Goal: Task Accomplishment & Management: Use online tool/utility

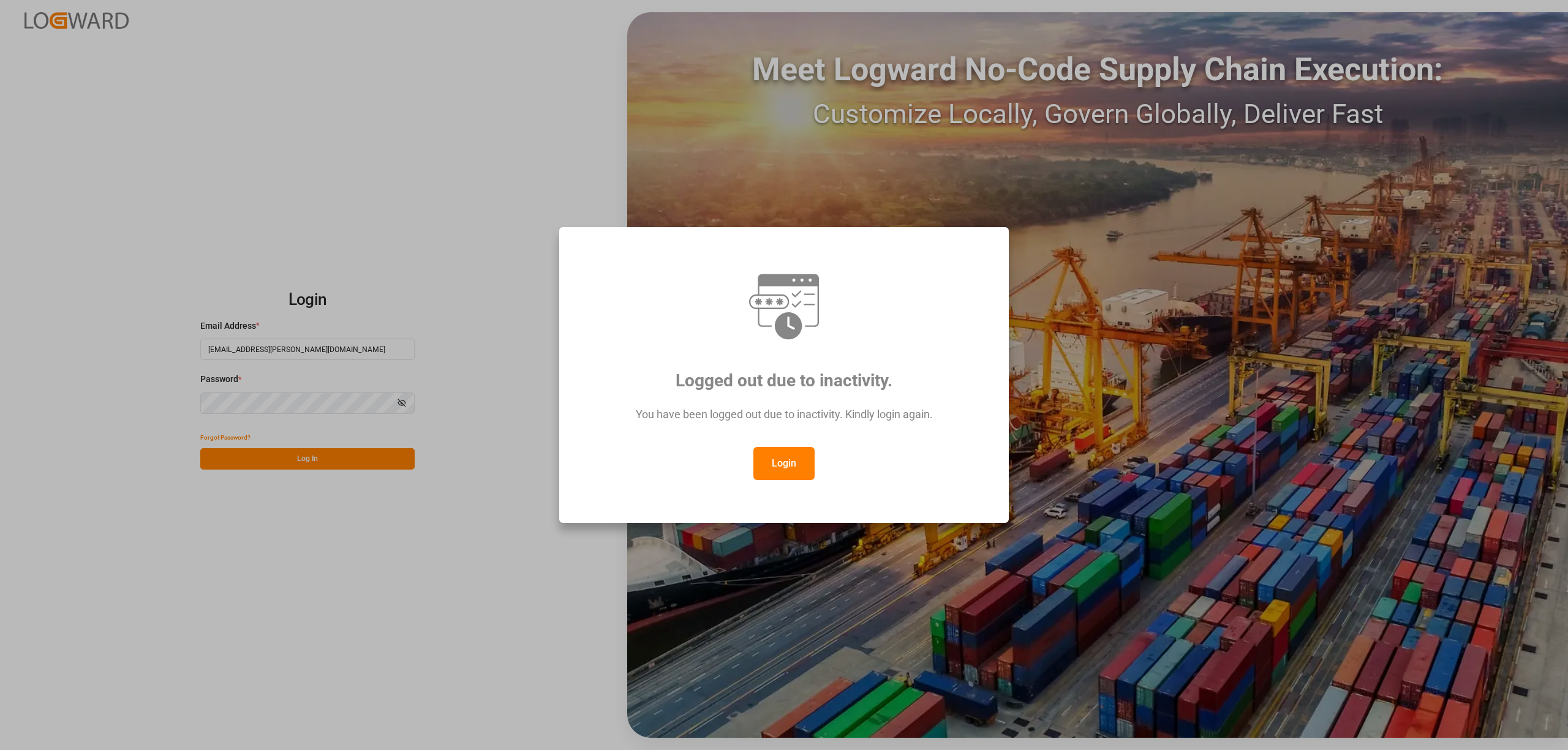
click at [759, 466] on button "Login" at bounding box center [783, 463] width 61 height 33
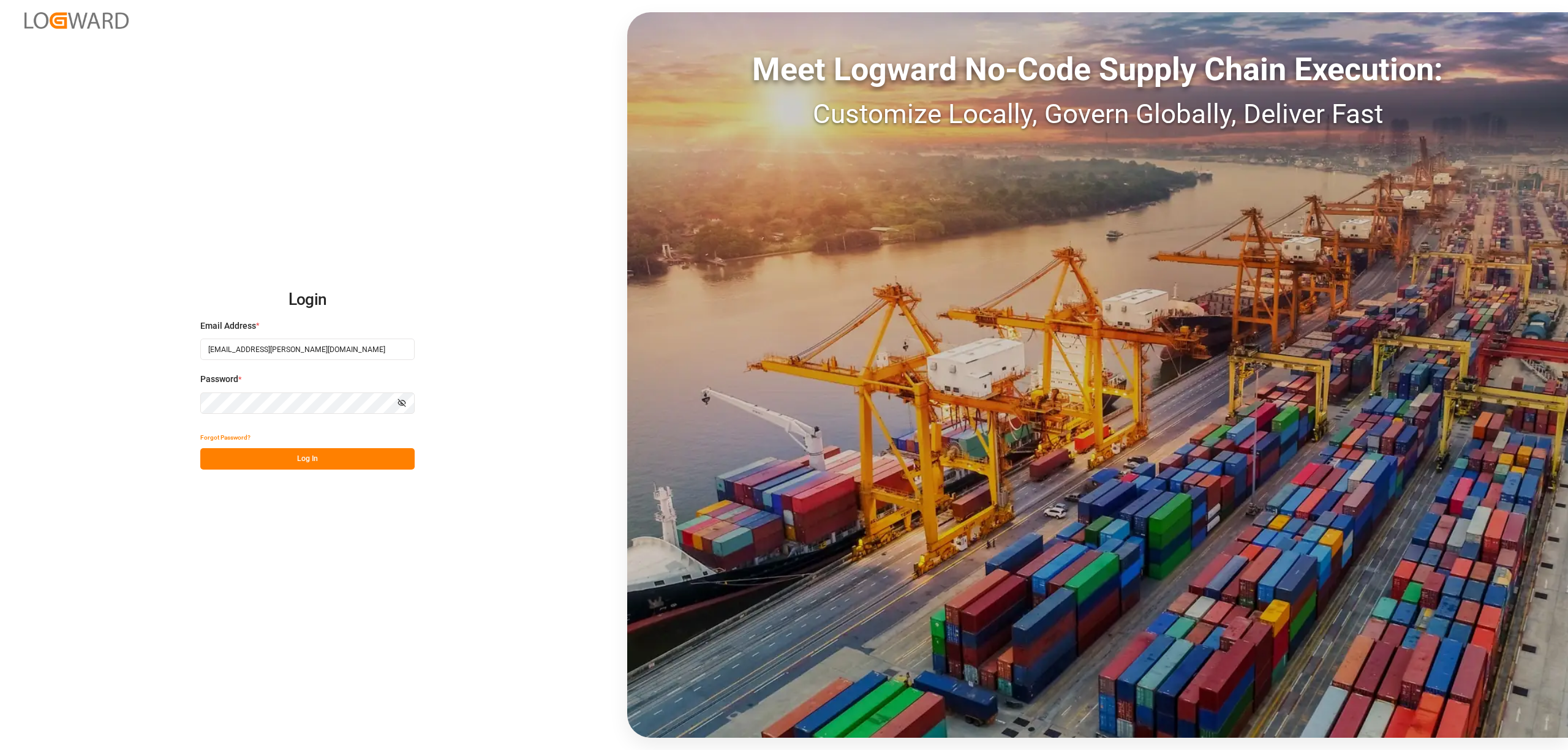
click at [381, 458] on button "Log In" at bounding box center [307, 459] width 214 height 21
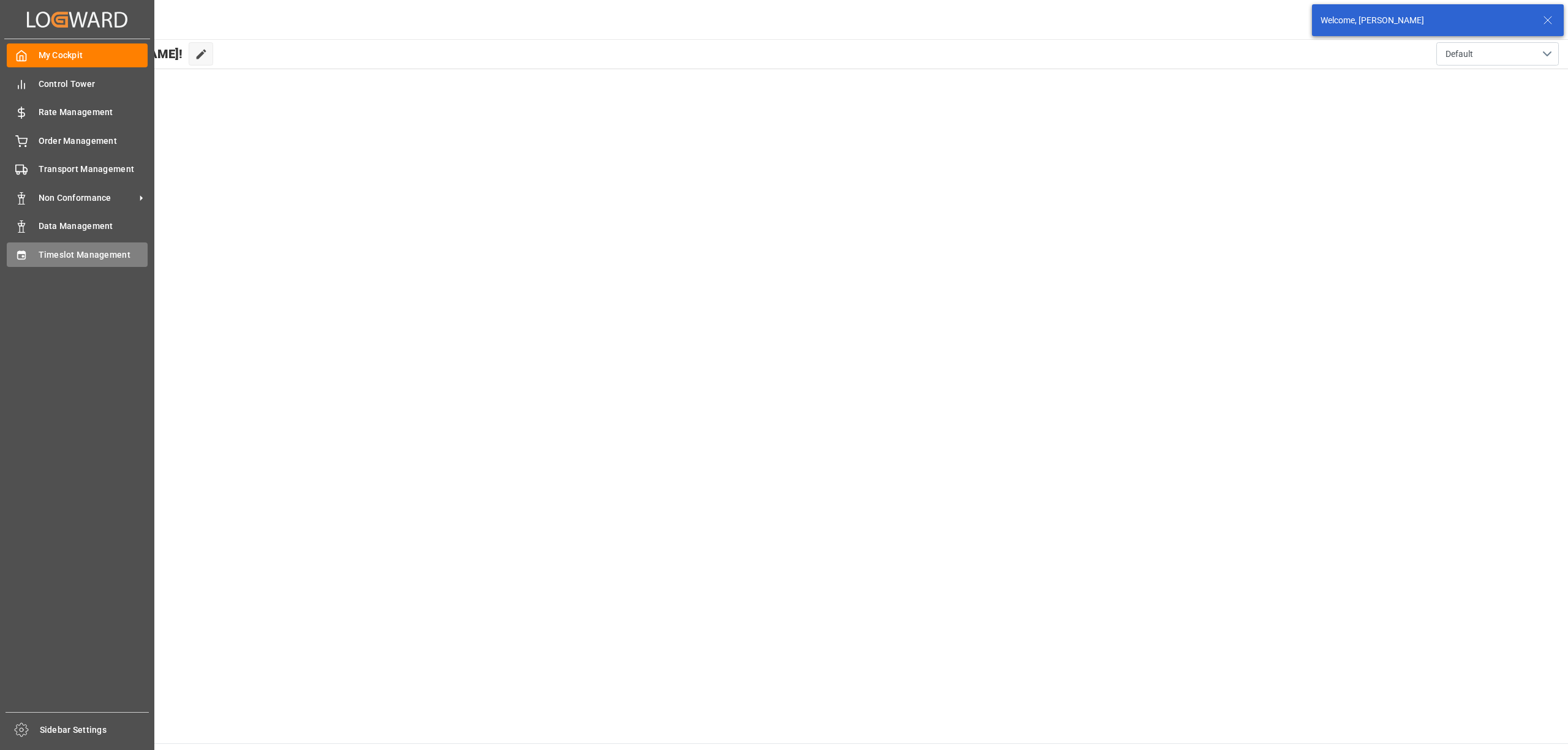
click at [23, 261] on div "Timeslot Management Timeslot Management" at bounding box center [77, 254] width 141 height 24
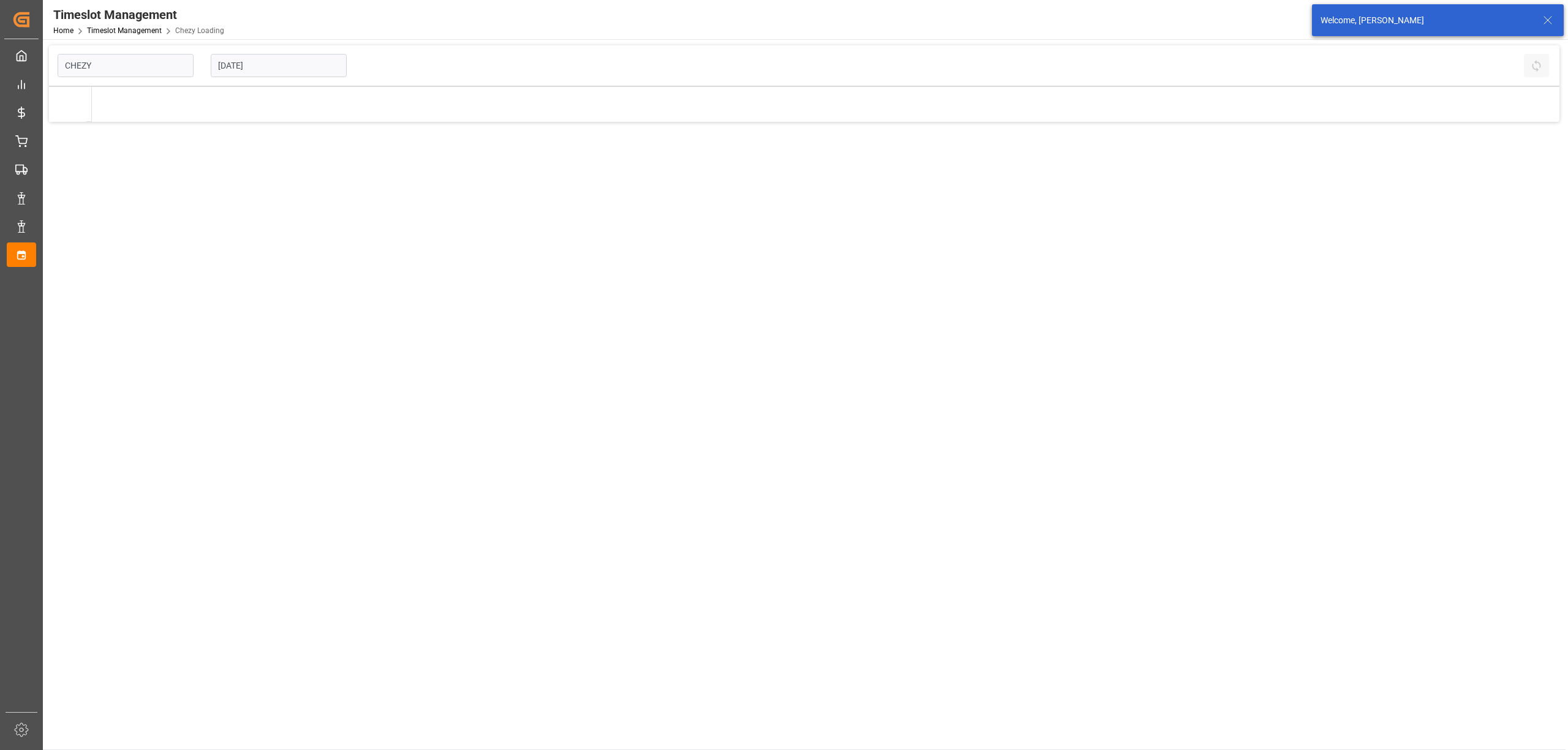
type input "Chezy Loading"
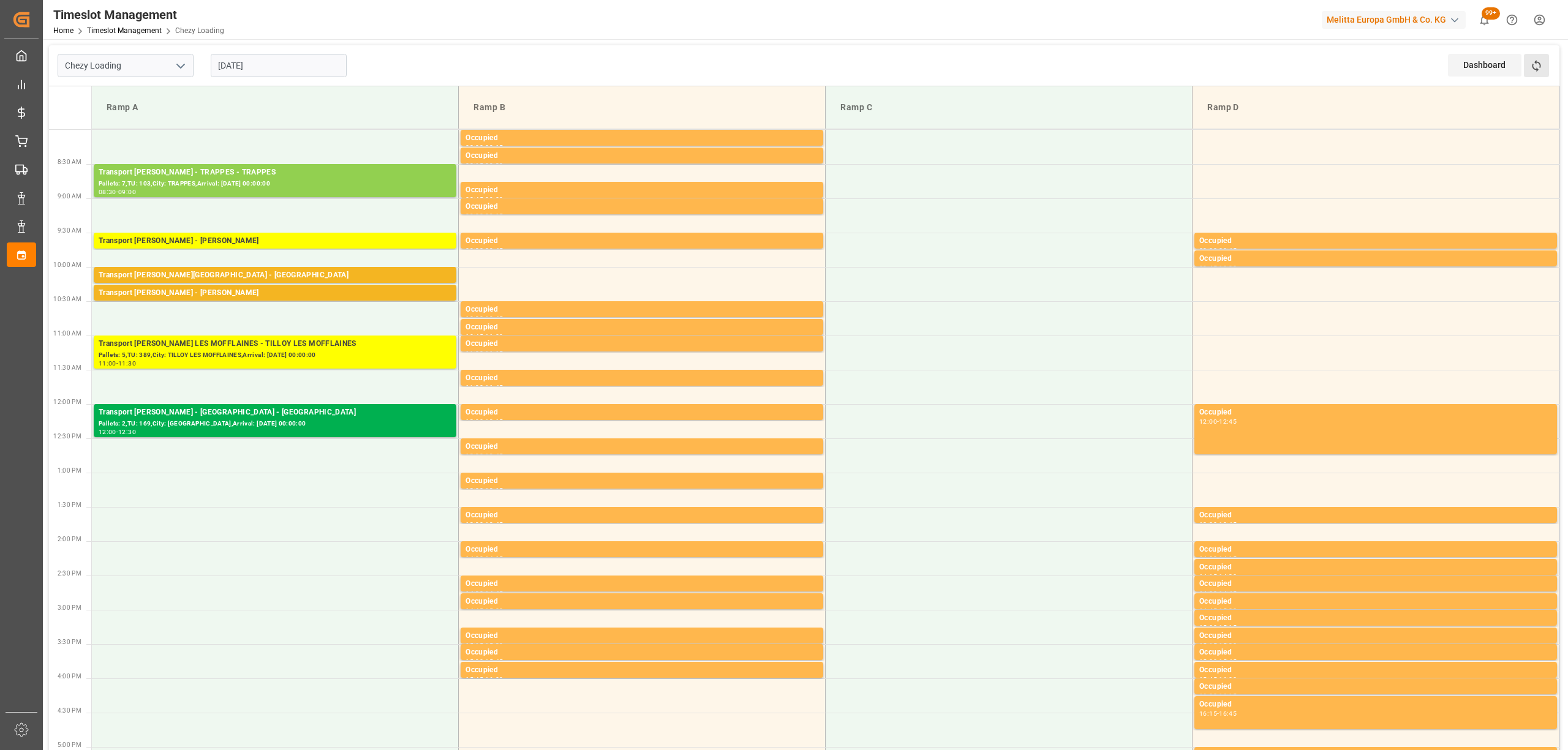
click at [1546, 64] on button "Refresh Time Slots" at bounding box center [1536, 65] width 25 height 23
click at [1542, 74] on button "Refresh Time Slots" at bounding box center [1536, 65] width 25 height 23
click at [278, 291] on div "Transport [PERSON_NAME] - [PERSON_NAME]" at bounding box center [275, 293] width 353 height 12
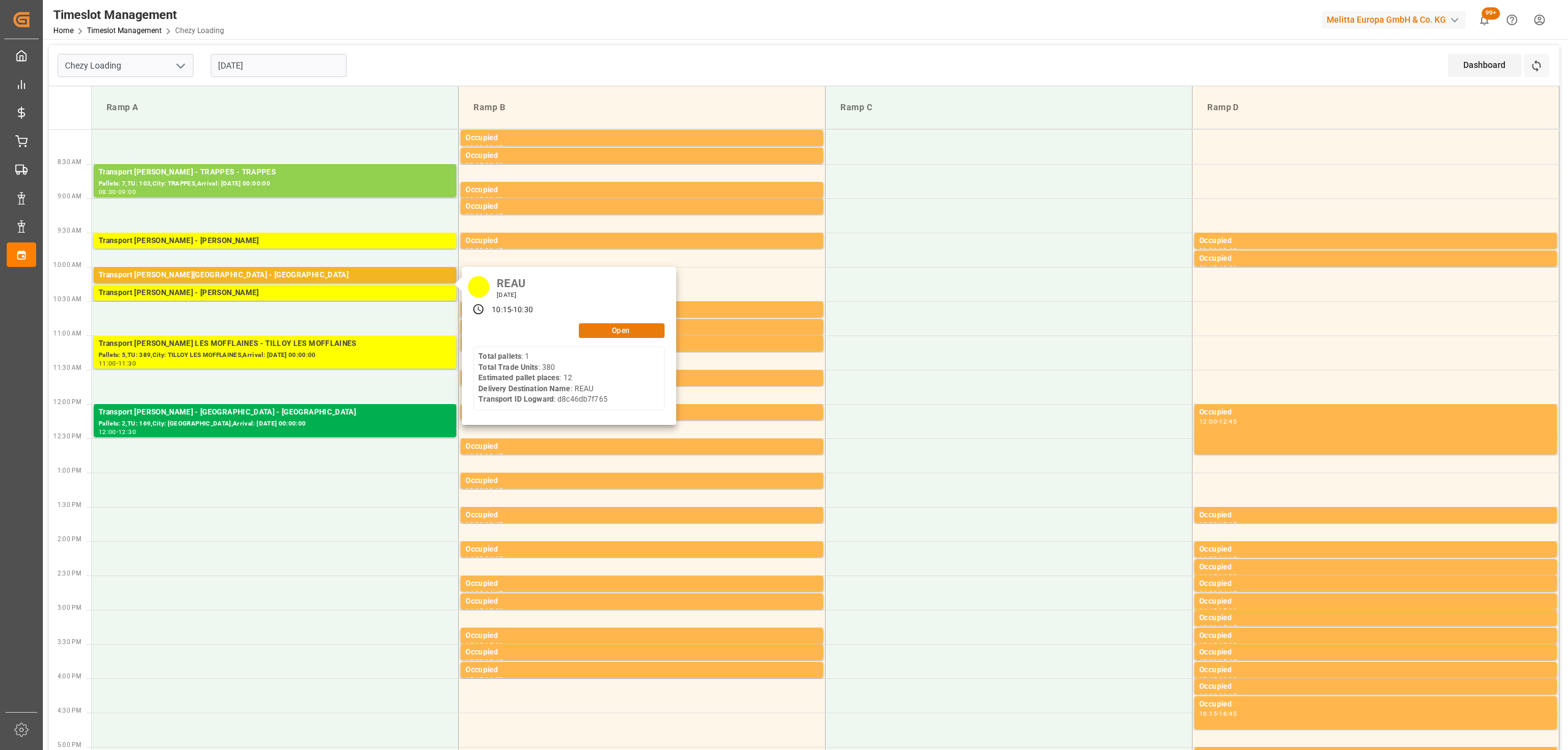
click at [591, 324] on button "Open" at bounding box center [621, 331] width 86 height 15
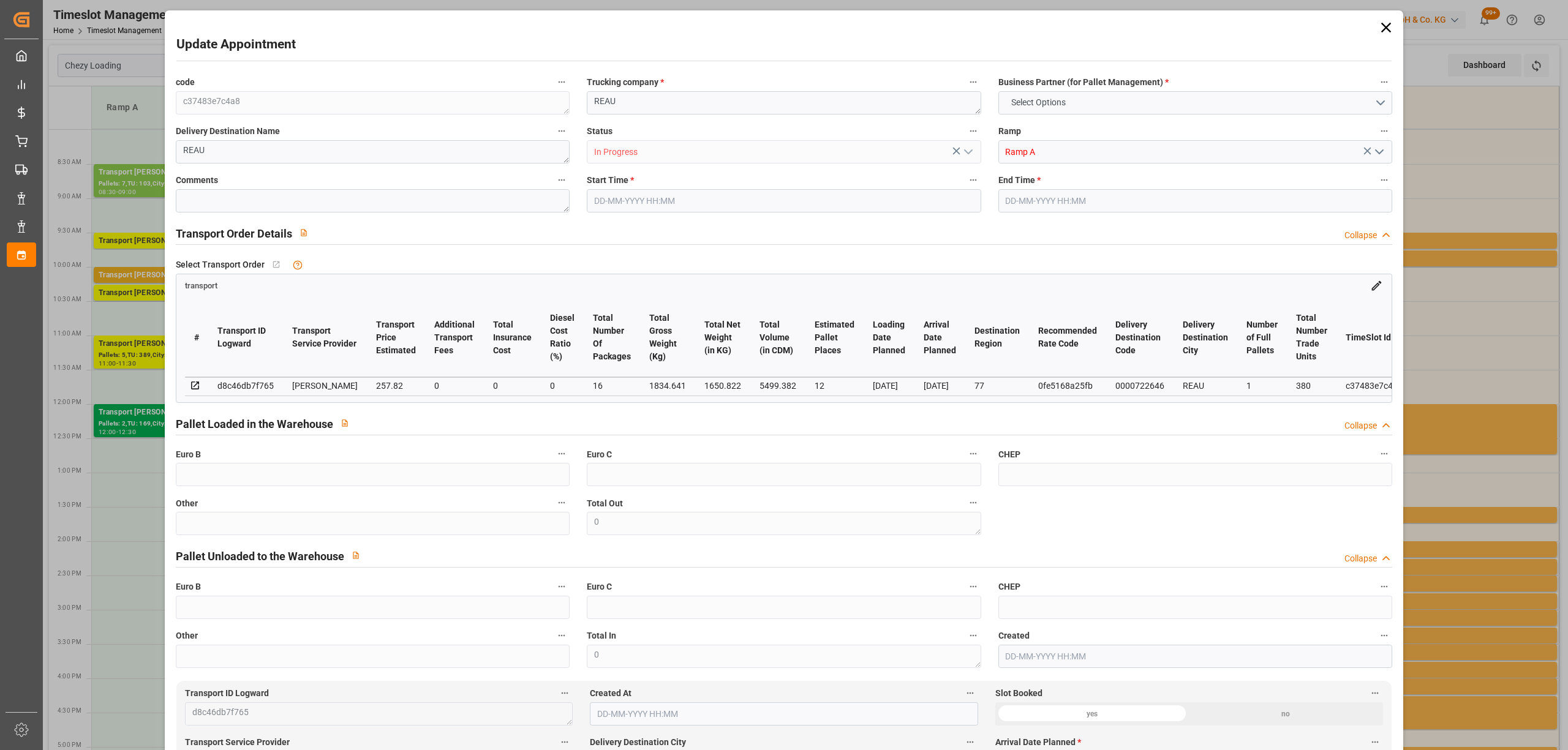
type input "12"
type input "257.82"
type input "0"
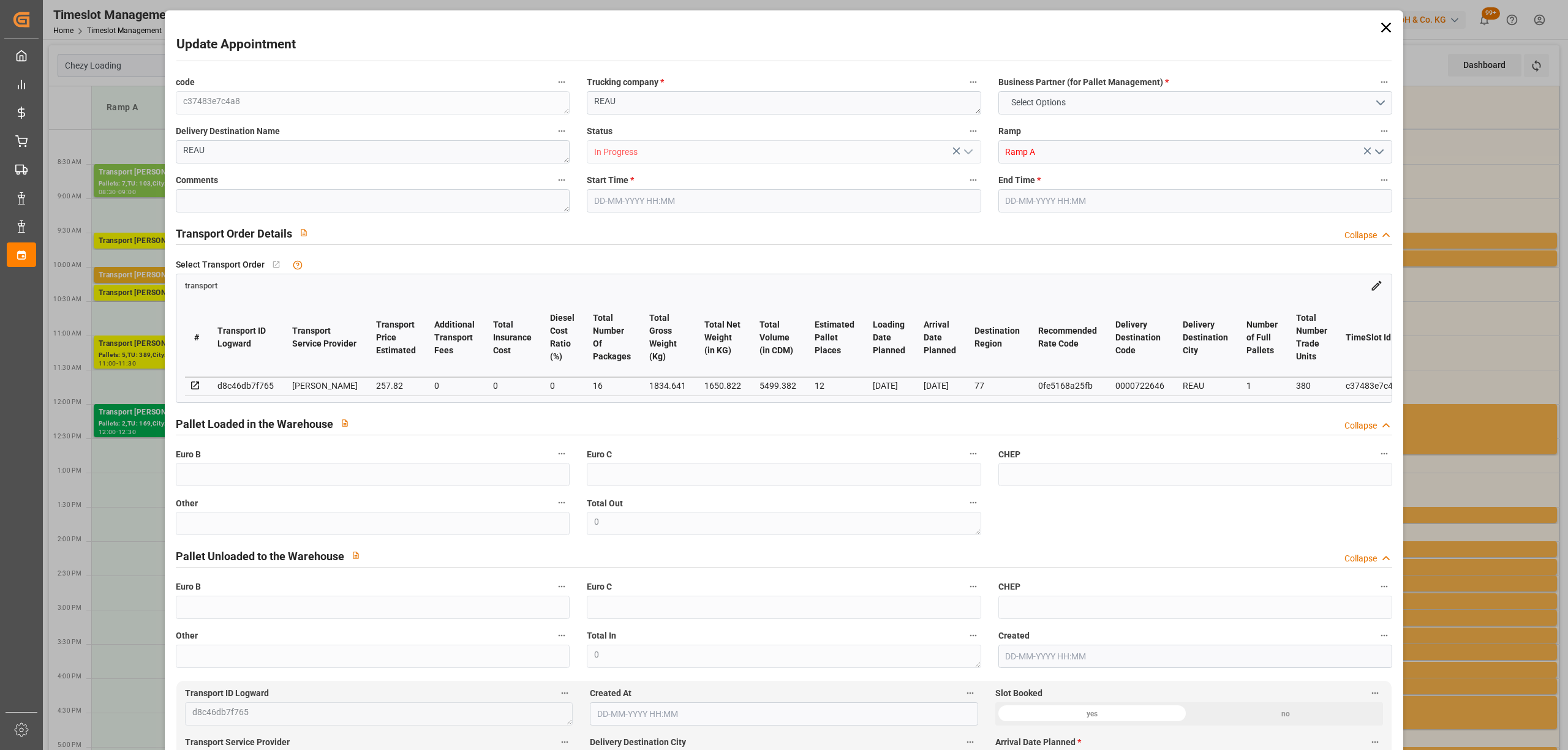
type input "249.1057"
type input "-8.7143"
type input "16"
type input "1650.822"
type input "3081.321"
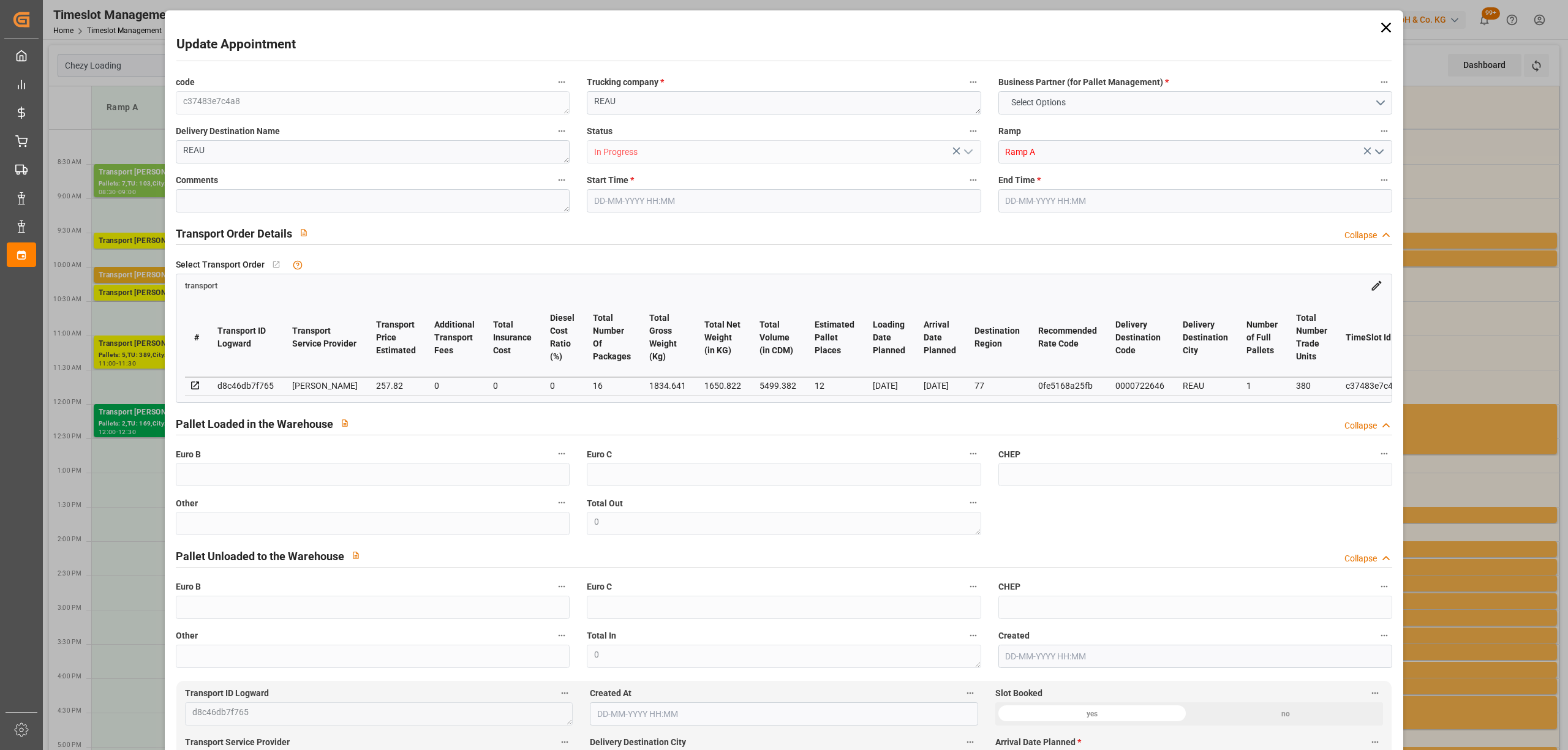
type input "5499.382"
type input "77"
type input "1"
type input "380"
type input "53"
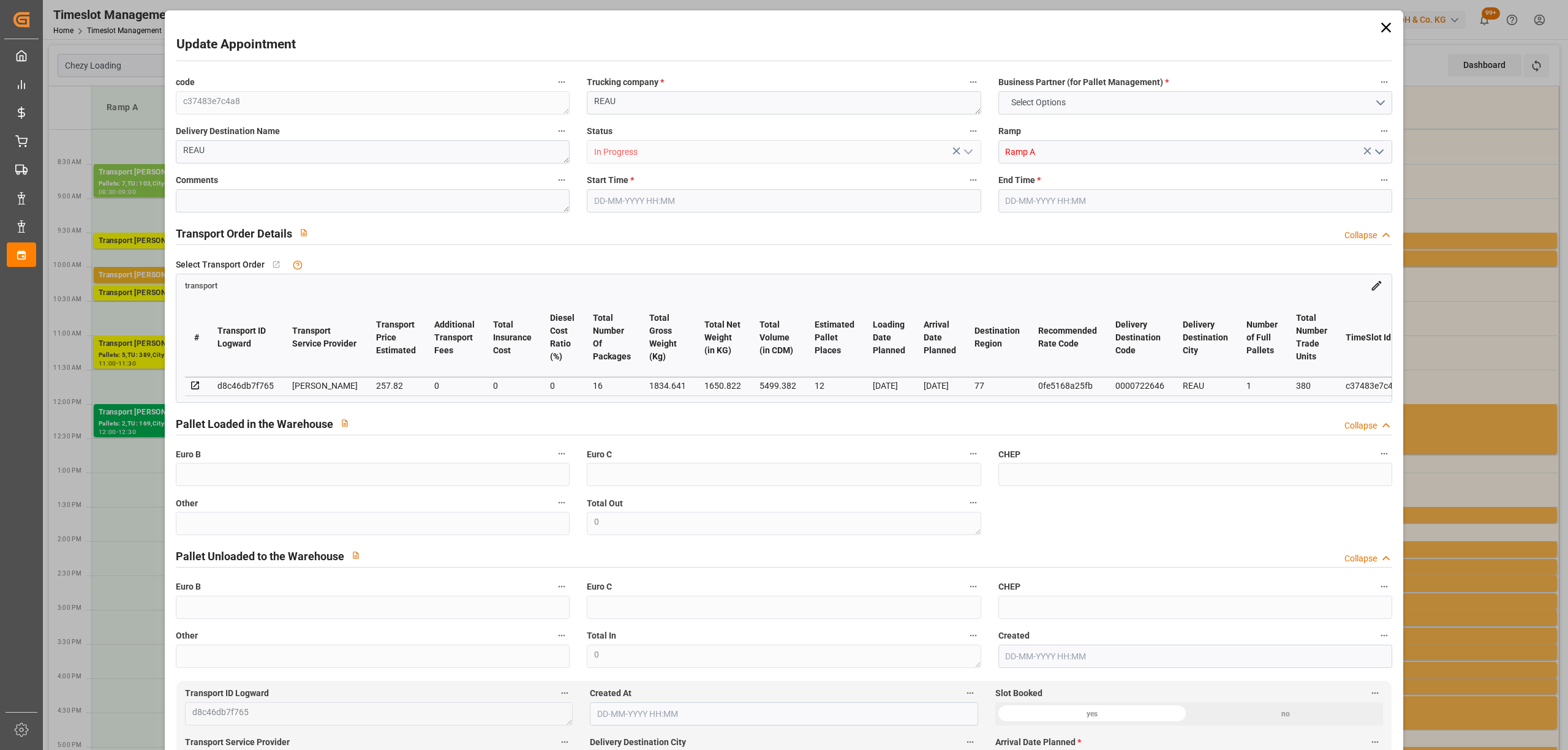
type input "101"
type input "1834.641"
type input "0"
type input "4710.8598"
type input "0"
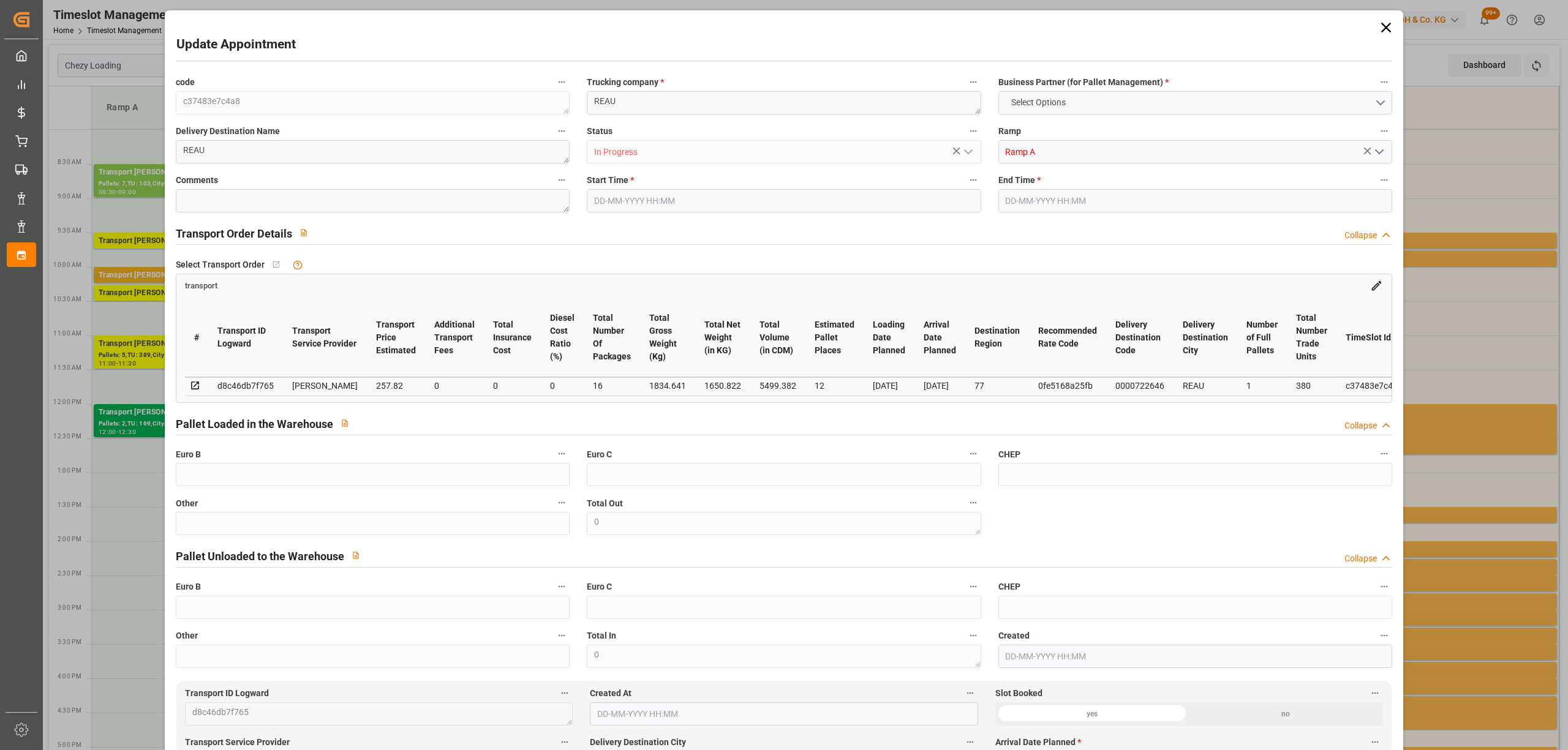
type input "0"
type input "21"
type input "35"
type input "[DATE] 10:15"
type input "[DATE] 10:30"
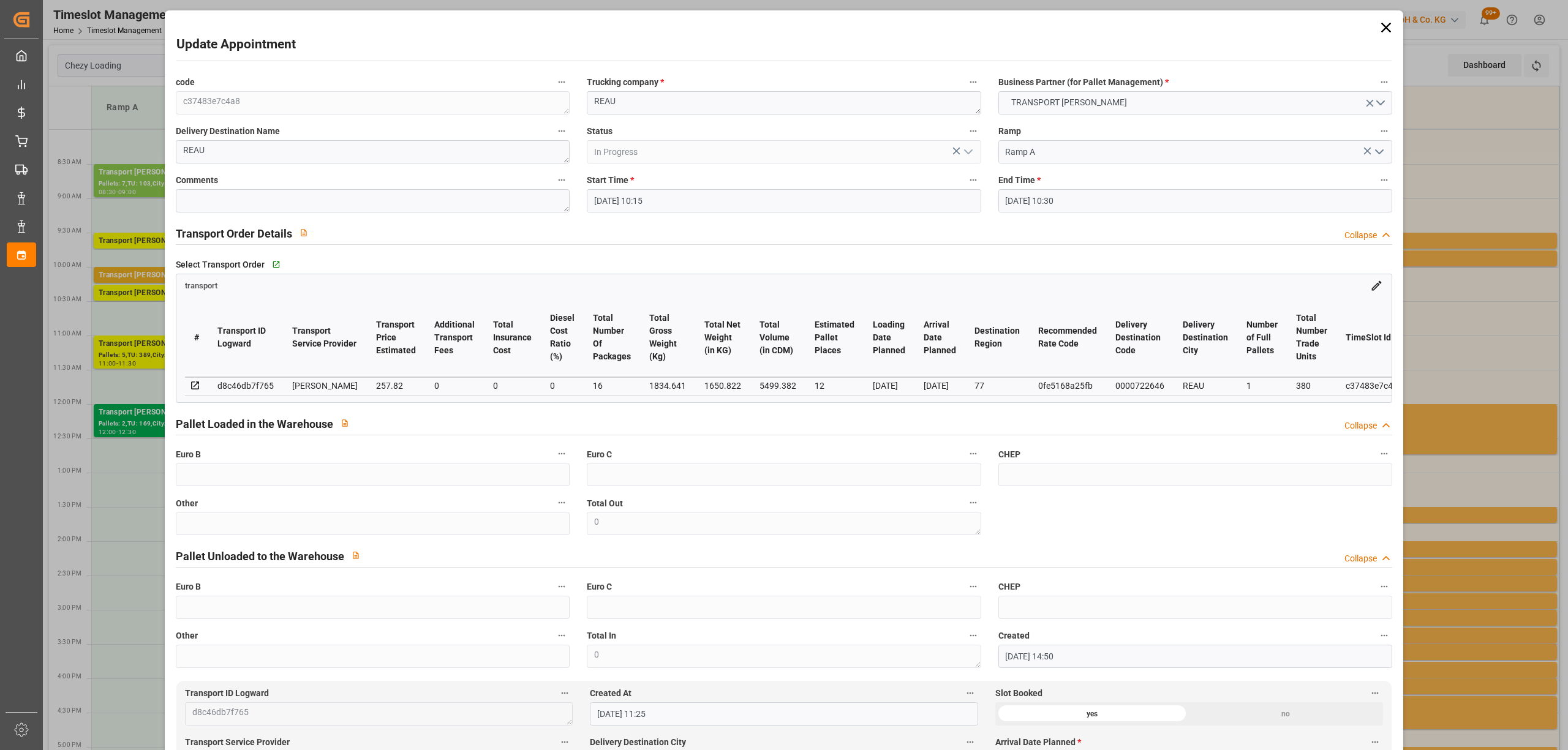
type input "[DATE] 14:50"
type input "[DATE] 11:25"
type input "[DATE]"
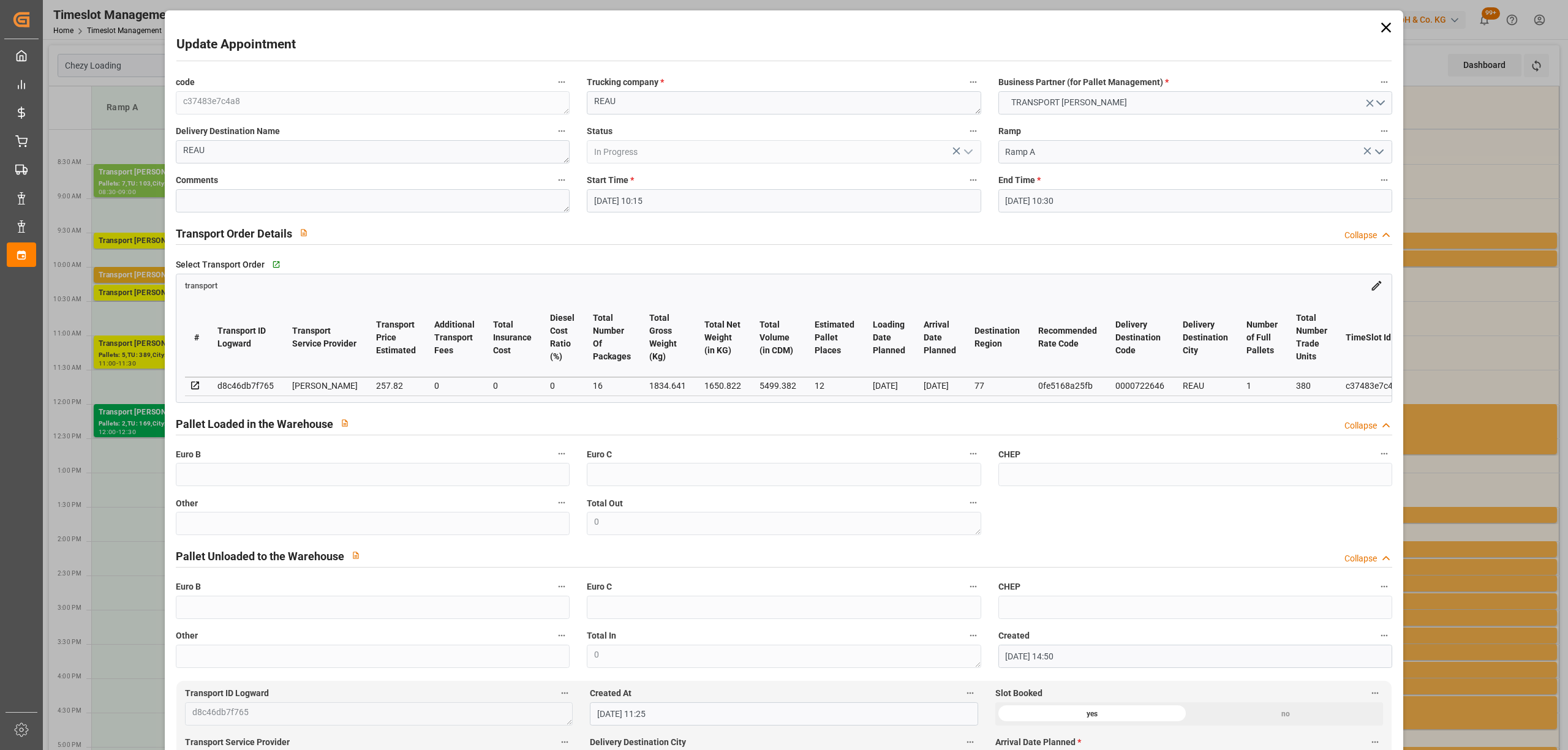
click at [1381, 22] on icon at bounding box center [1386, 27] width 17 height 17
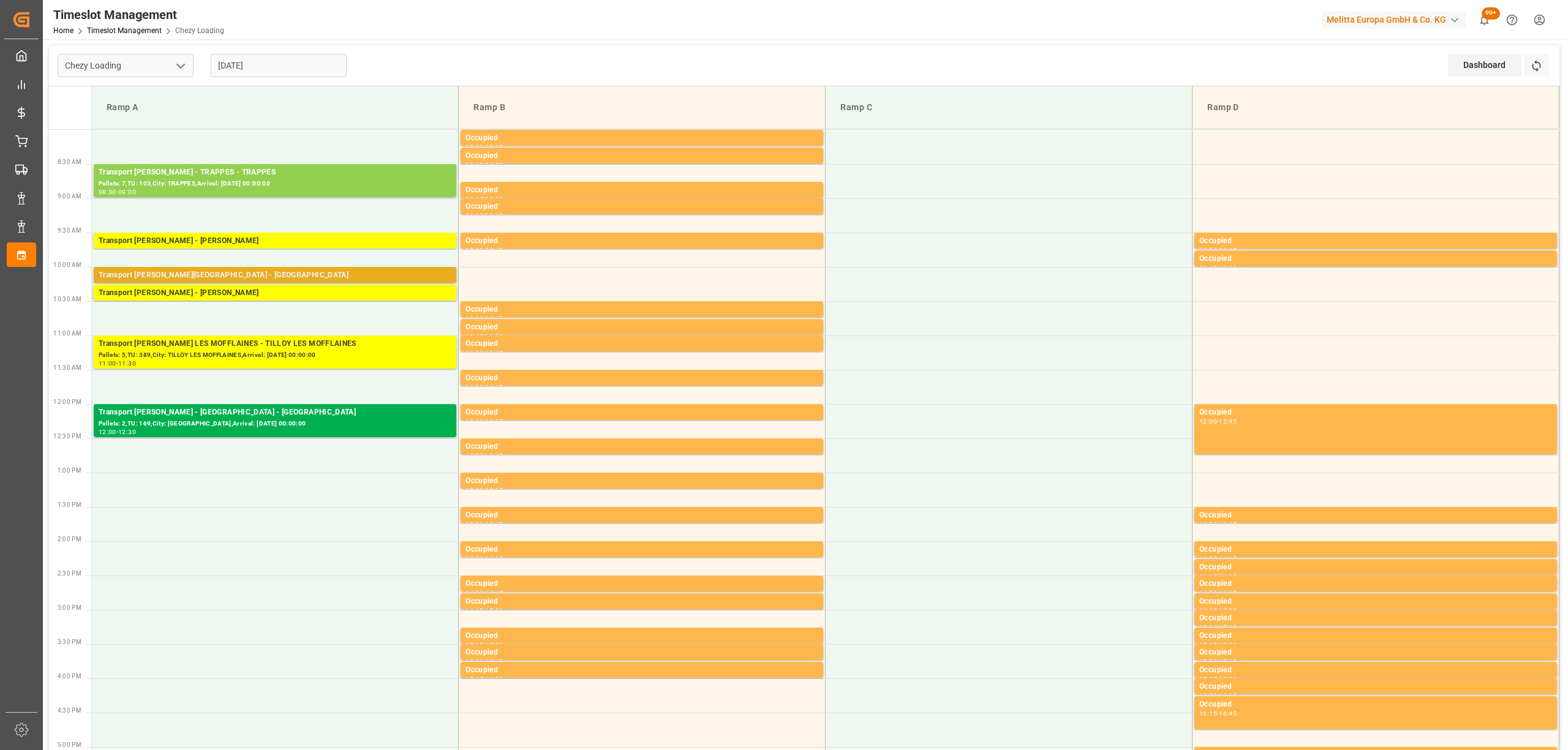
click at [245, 277] on div "Transport [PERSON_NAME][GEOGRAPHIC_DATA] - [GEOGRAPHIC_DATA]" at bounding box center [275, 275] width 353 height 12
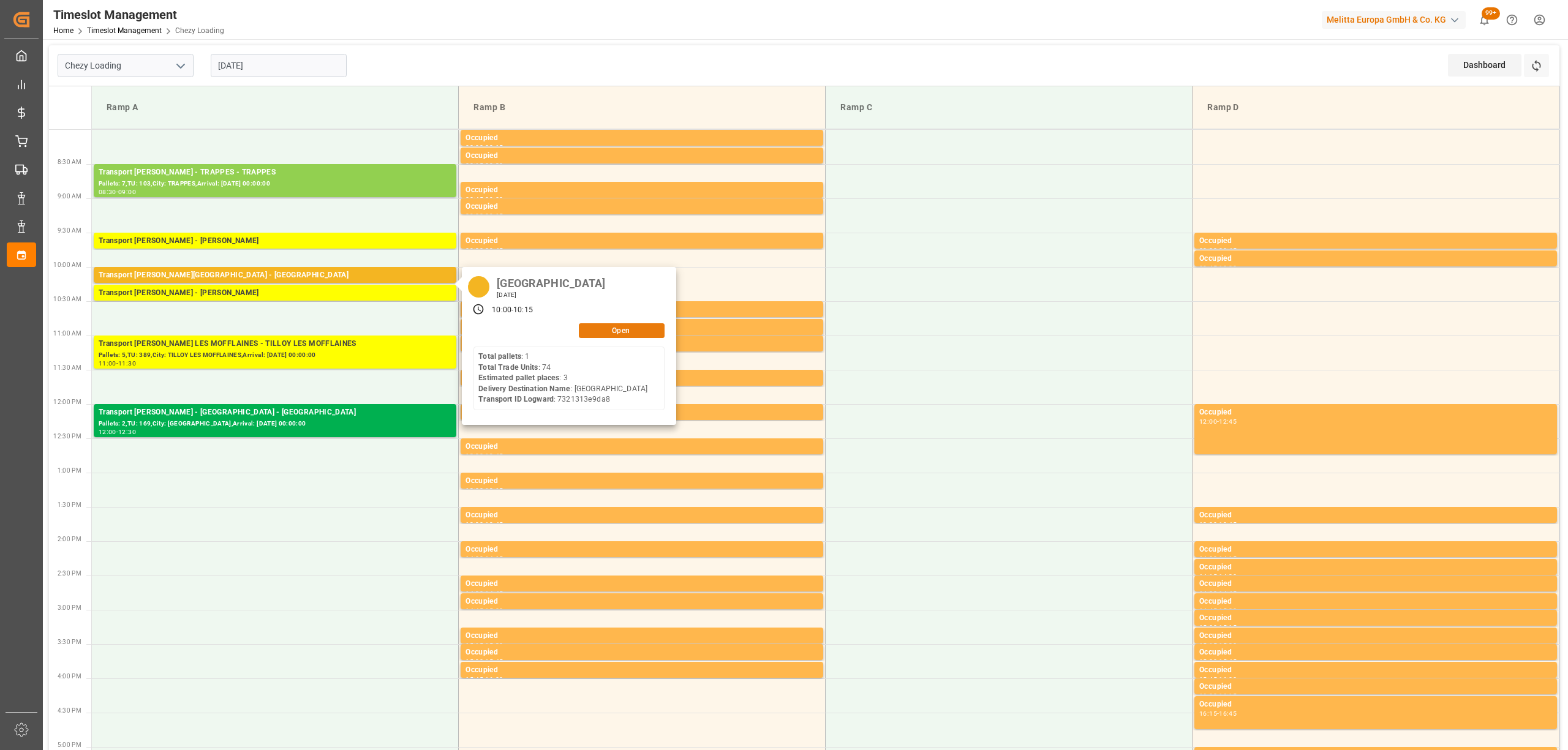
click at [622, 336] on button "Open" at bounding box center [621, 331] width 86 height 15
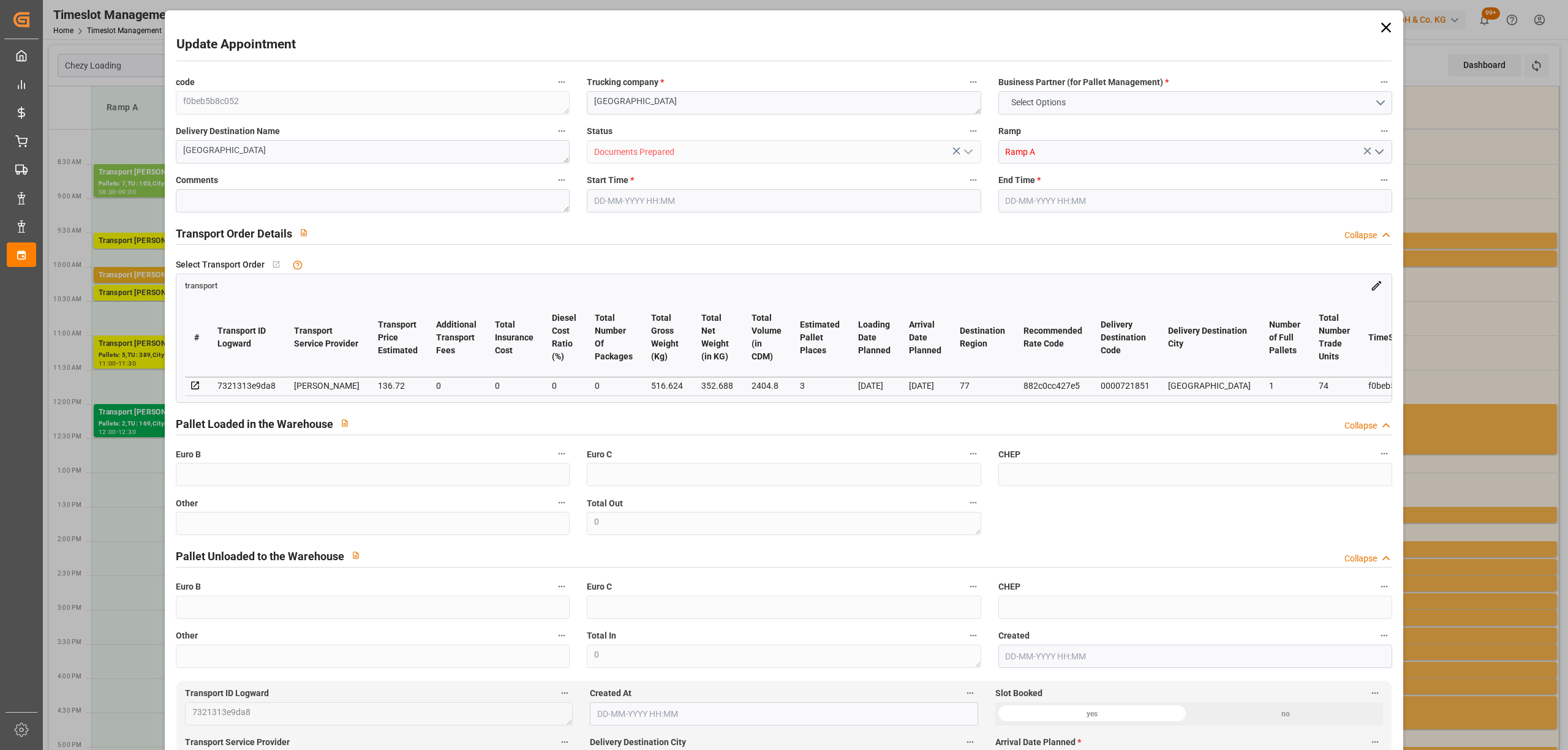
type input "3"
type input "136.72"
type input "0"
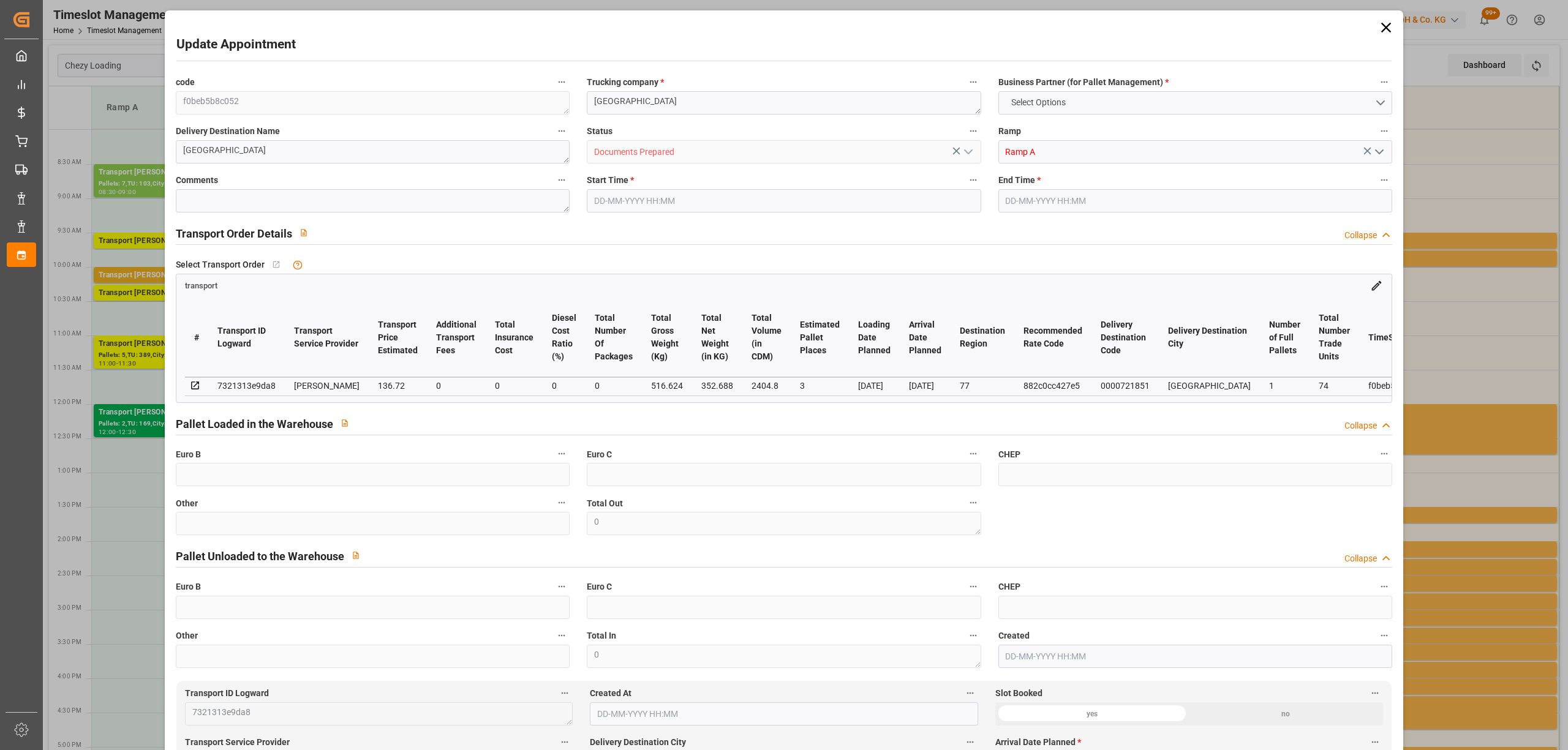
type input "132.0989"
type input "-4.6211"
type input "0"
type input "352.688"
type input "604.024"
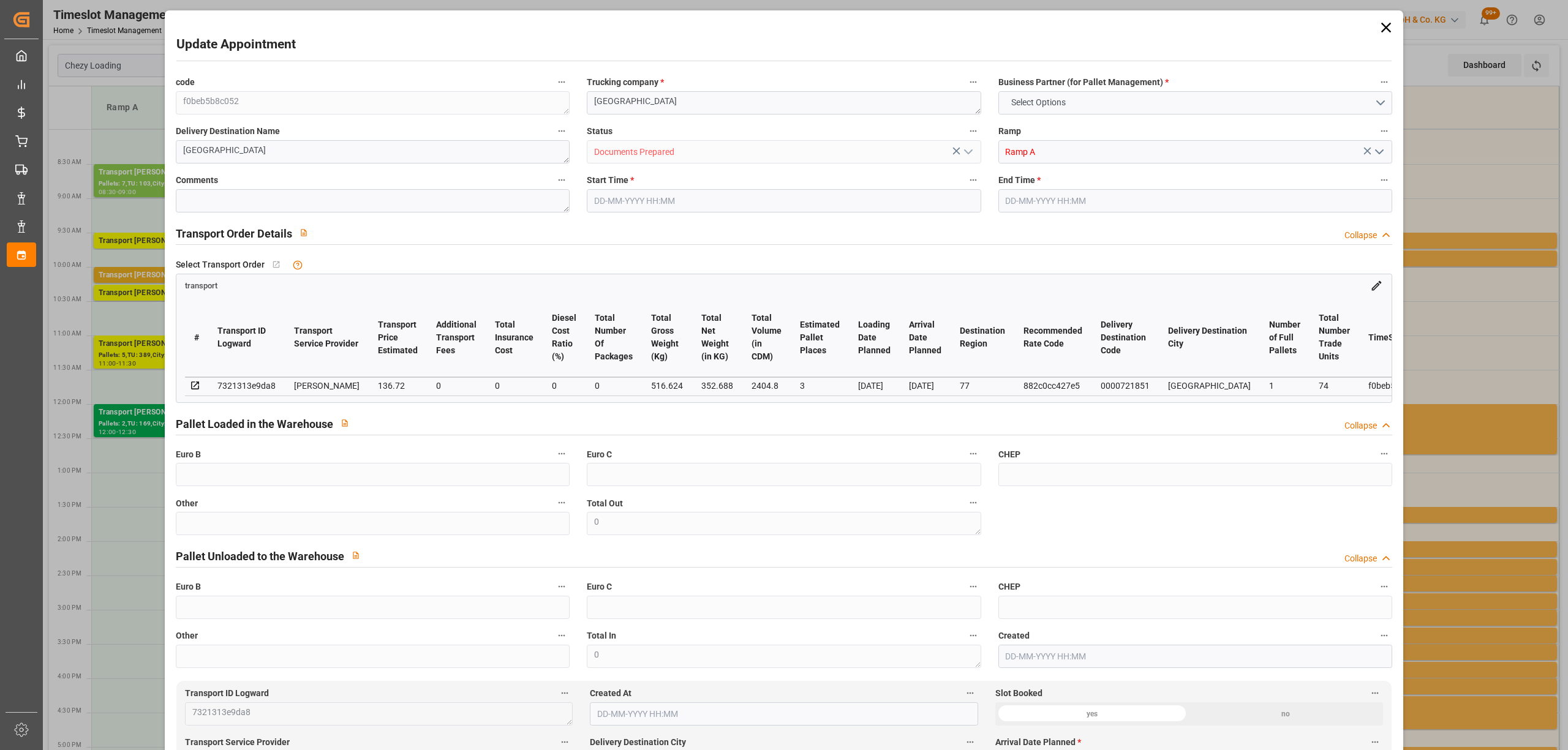
type input "2404.8"
type input "77"
type input "1"
type input "74"
type input "3"
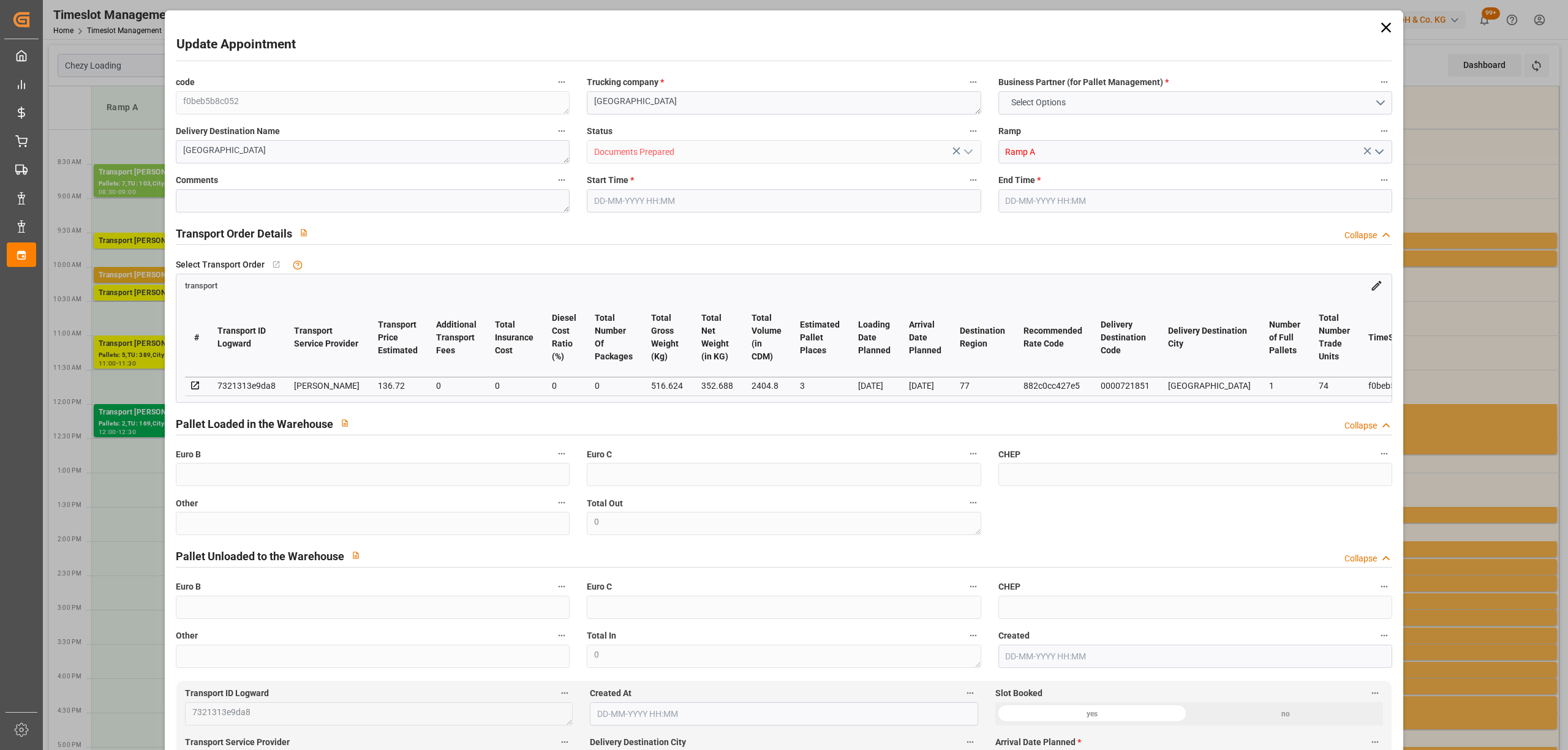
type input "101"
type input "516.624"
type input "0"
type input "4710.8598"
type input "0"
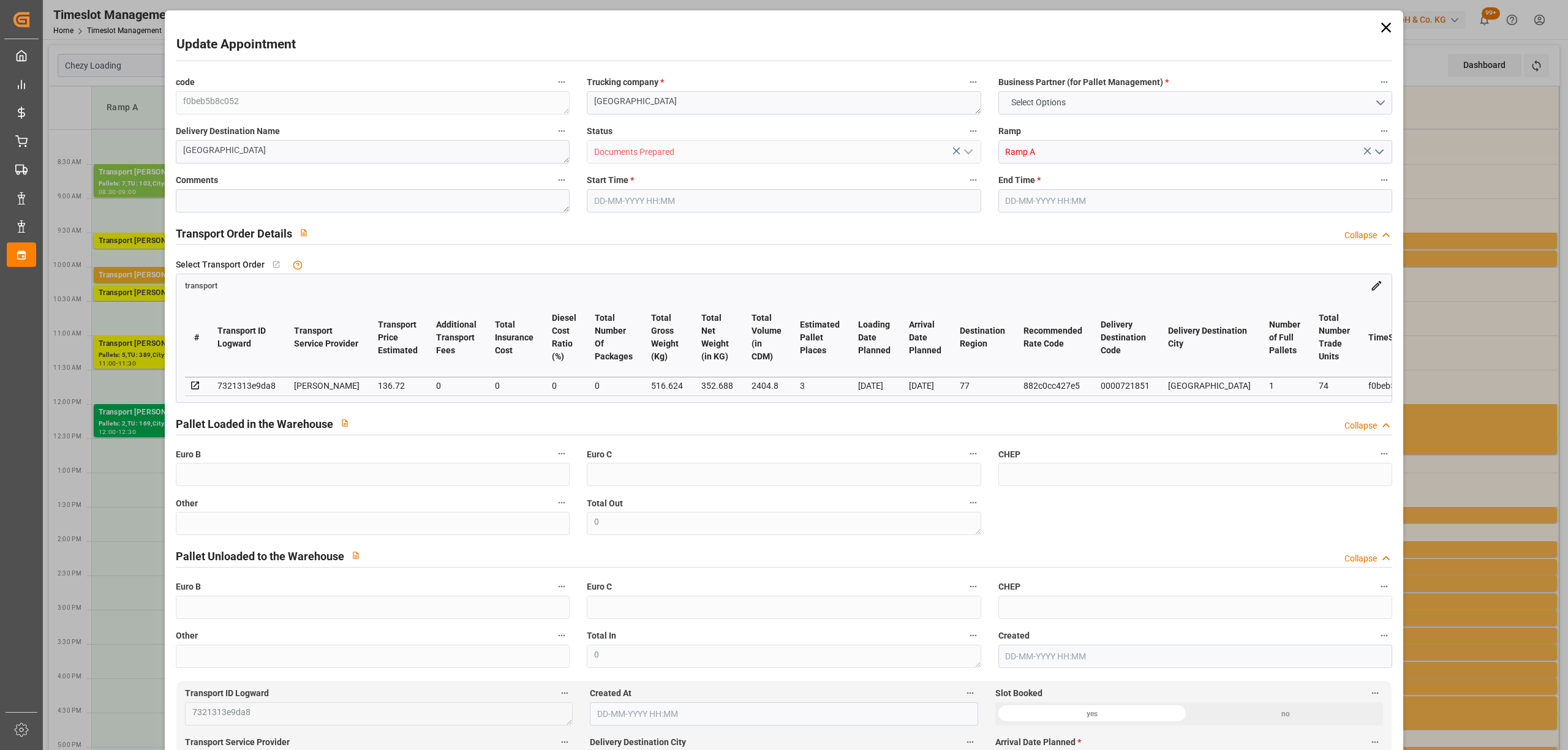
type input "0"
type input "21"
type input "35"
type input "[DATE] 10:00"
type input "[DATE] 10:15"
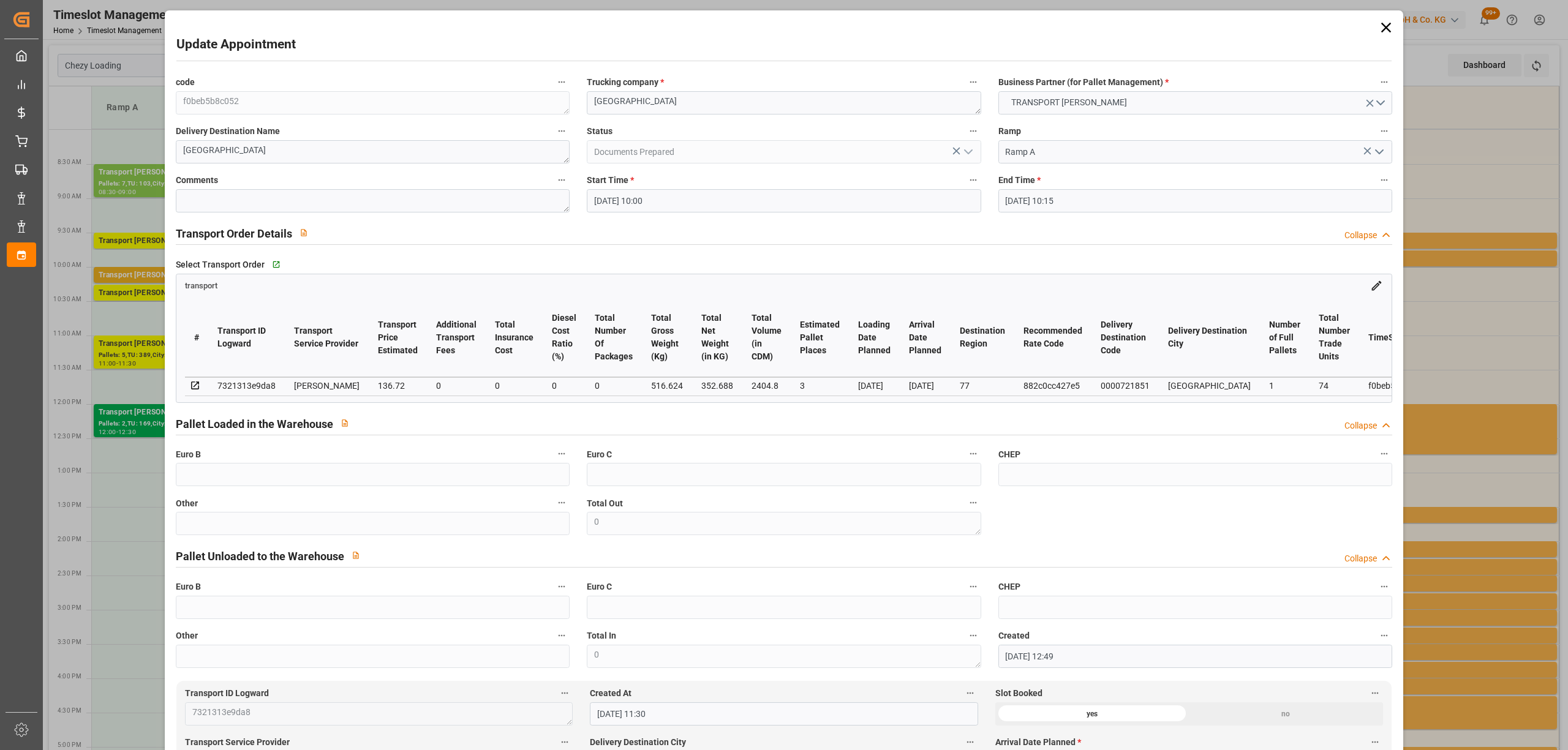
type input "[DATE] 12:49"
type input "[DATE] 11:30"
type input "[DATE]"
drag, startPoint x: 1378, startPoint y: 26, endPoint x: 1130, endPoint y: 55, distance: 249.7
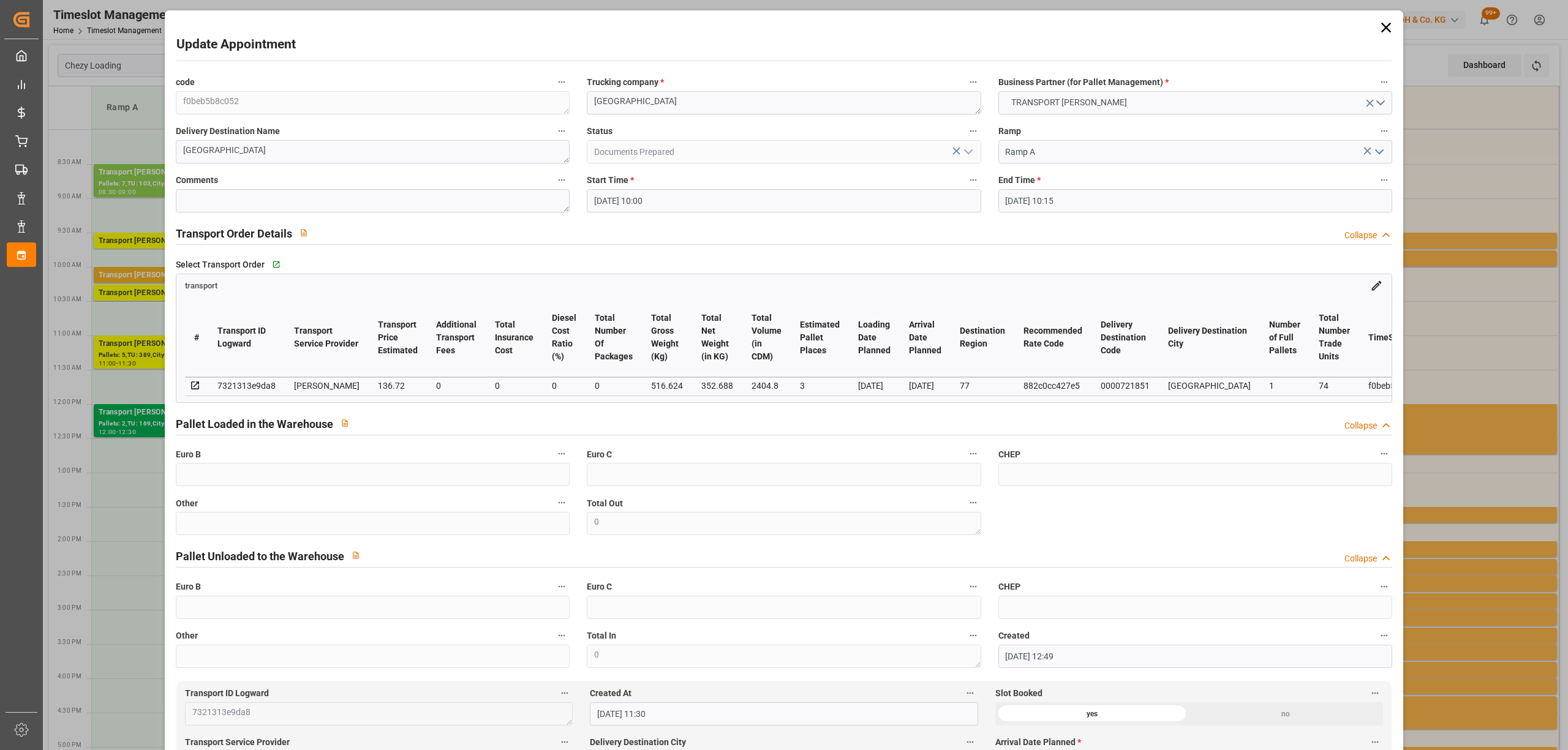
click at [1378, 26] on icon at bounding box center [1386, 27] width 17 height 17
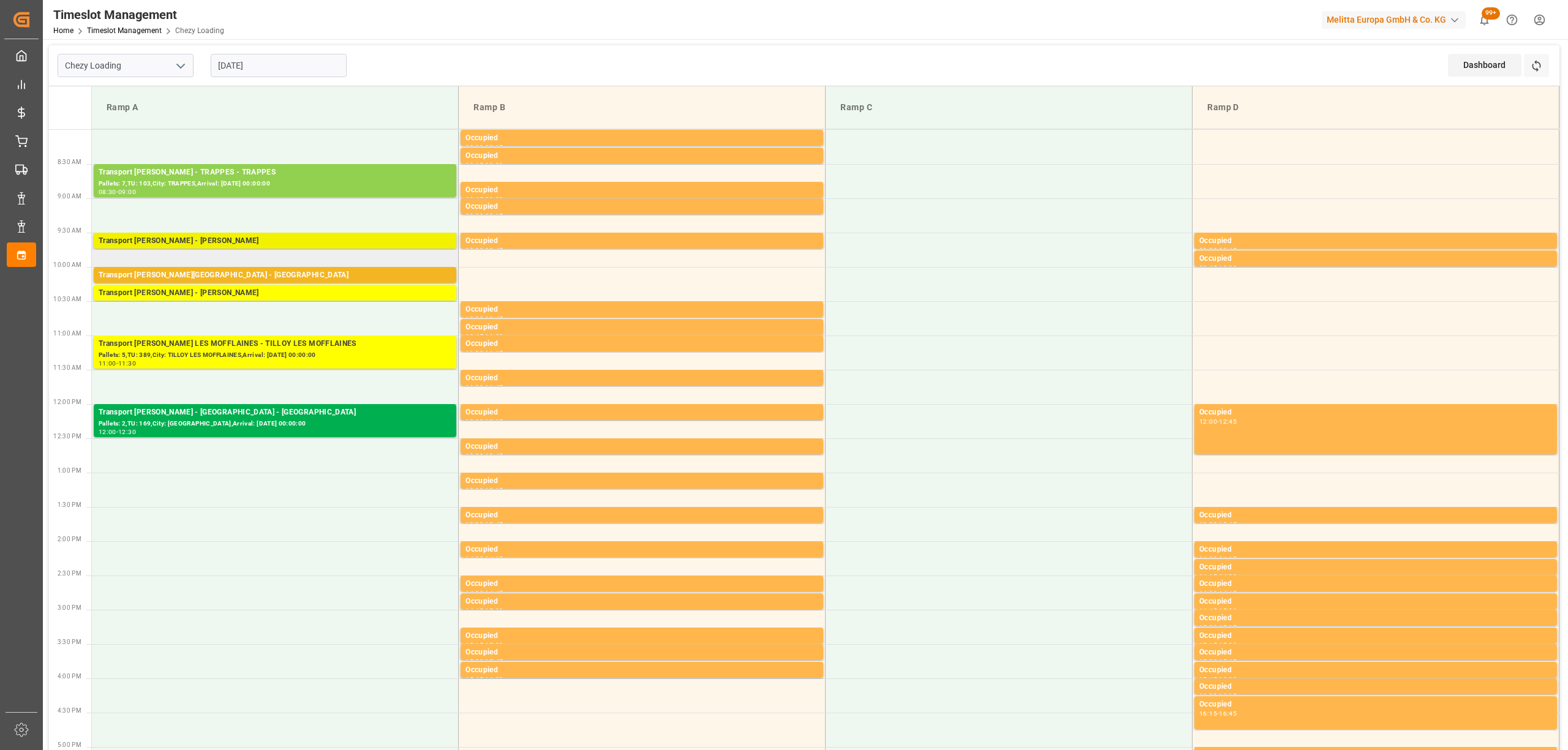
click at [226, 243] on div "Transport [PERSON_NAME] - [PERSON_NAME]" at bounding box center [275, 241] width 353 height 12
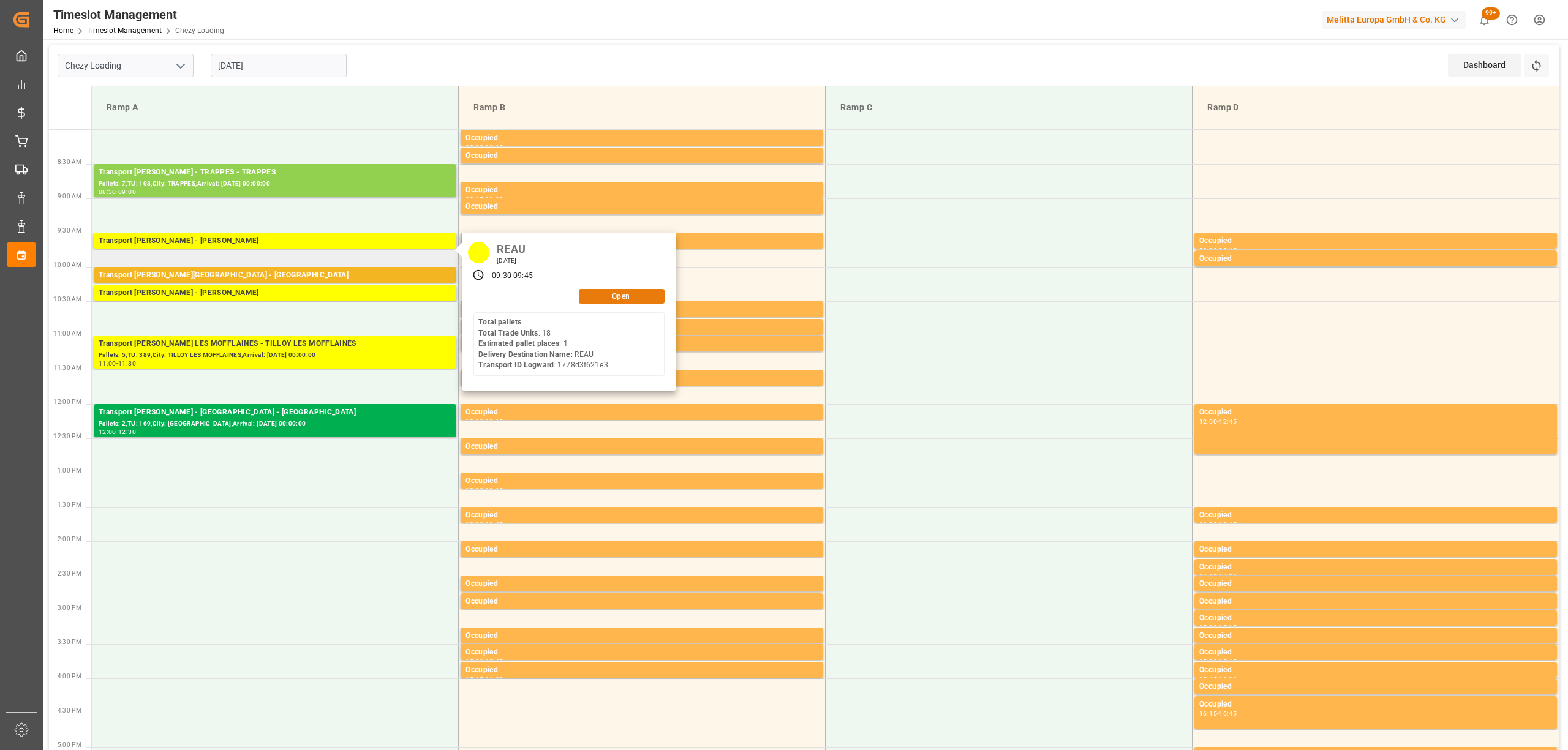
click at [622, 290] on button "Open" at bounding box center [621, 296] width 86 height 15
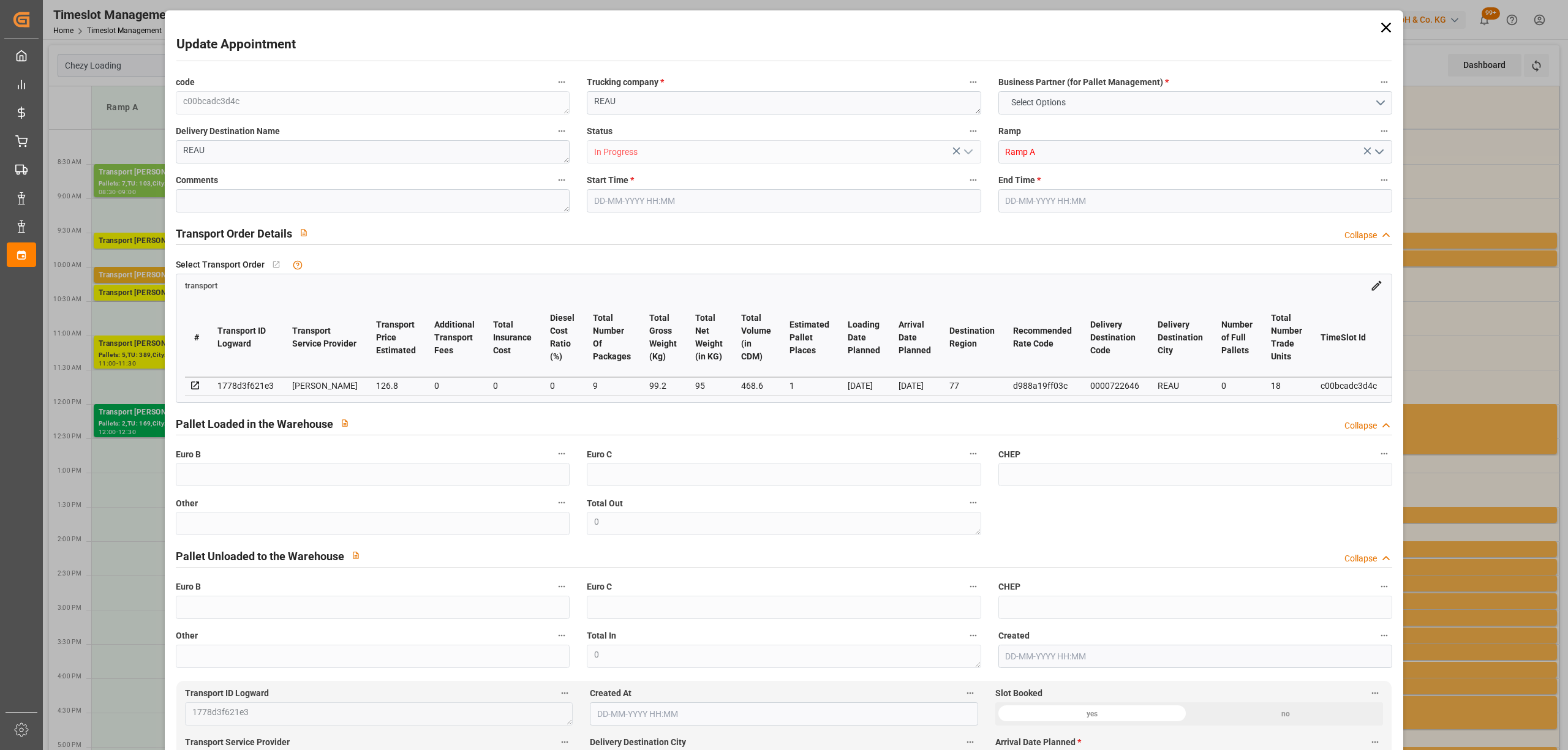
type input "1"
type input "126.8"
type input "0"
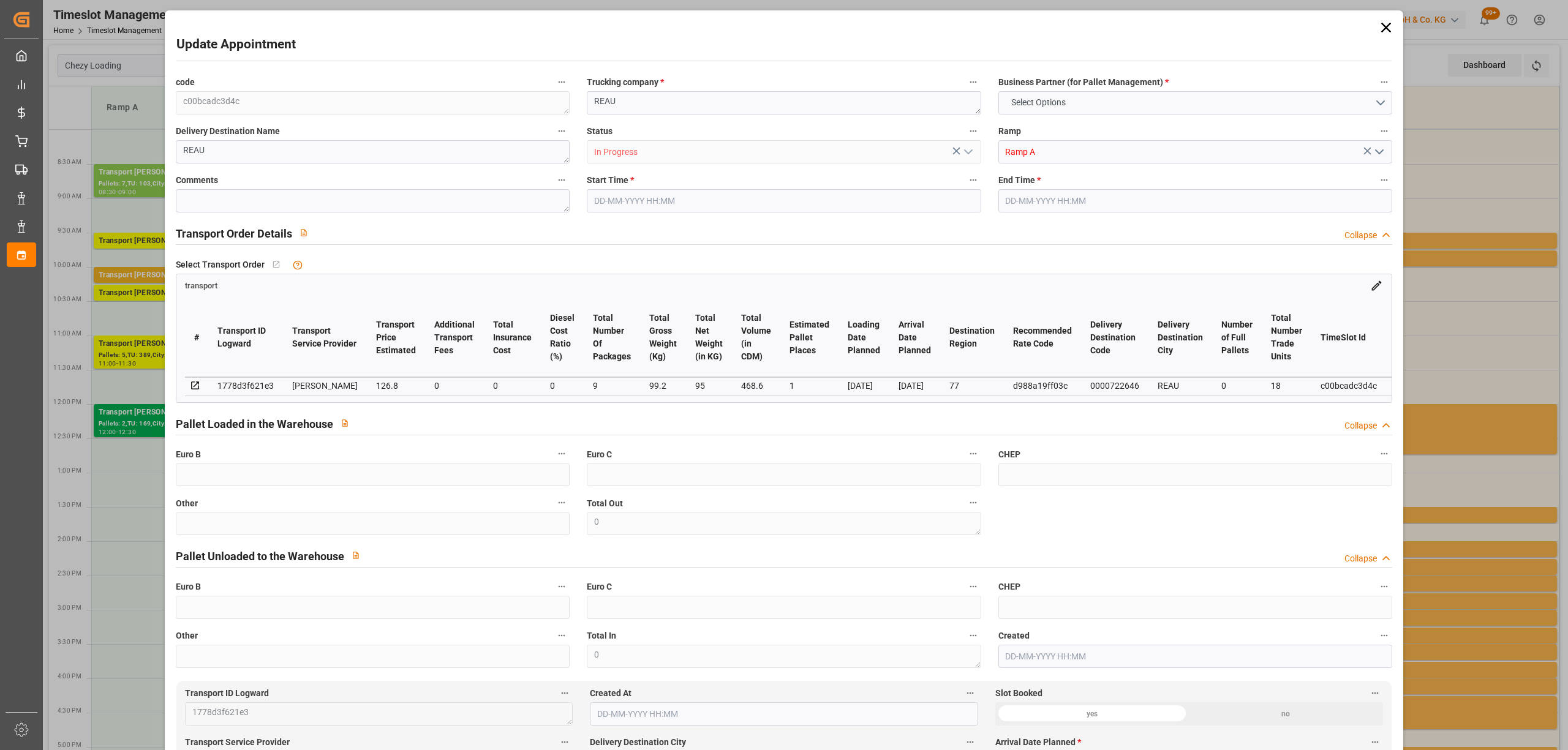
type input "122.5142"
type input "-4.2858"
type input "9"
type input "95"
type input "214.2"
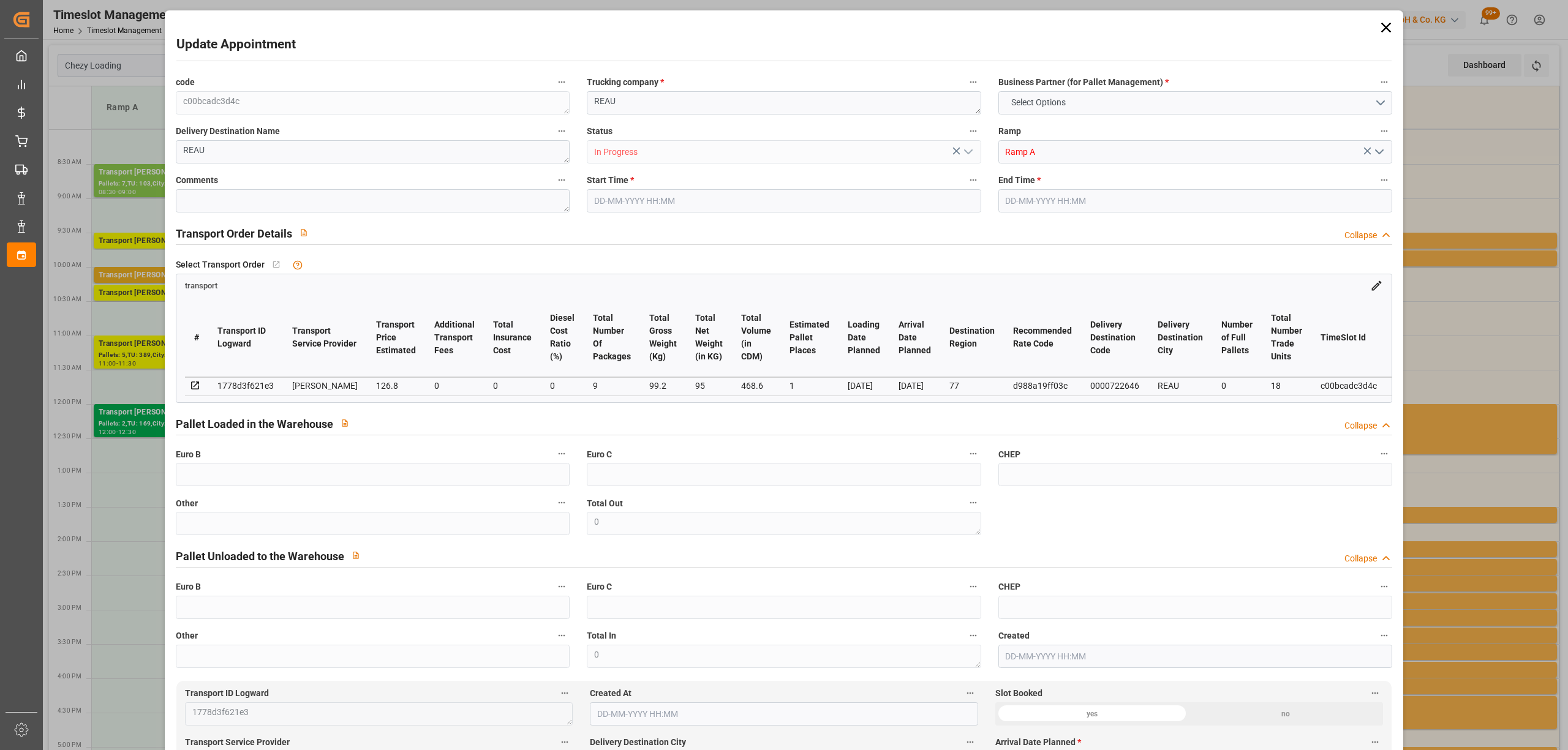
type input "468.6"
type input "77"
type input "0"
type input "18"
type input "5"
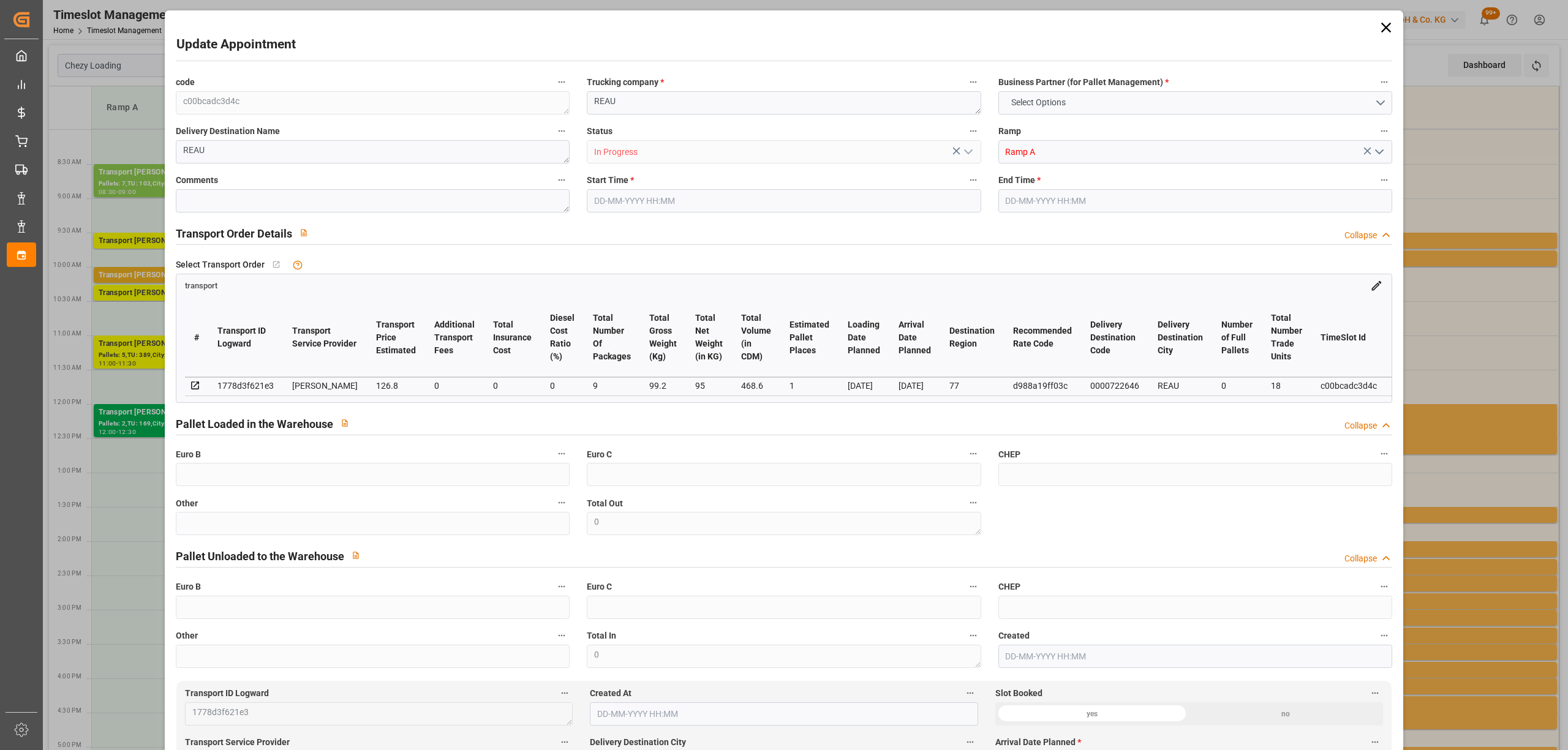
type input "101"
type input "99.2"
type input "0"
type input "4710.8598"
type input "0"
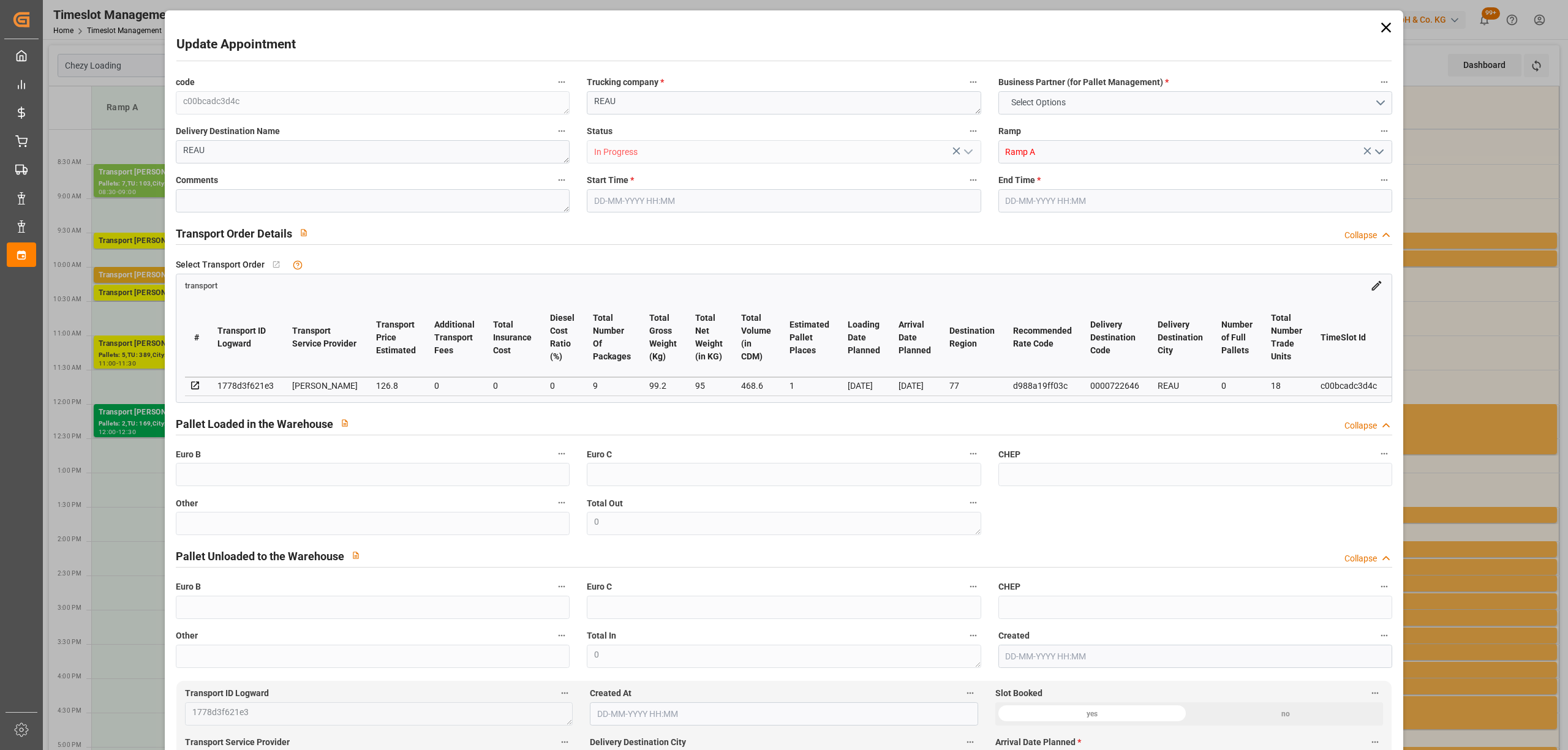
type input "0"
type input "21"
type input "35"
type input "[DATE] 09:30"
type input "[DATE] 09:45"
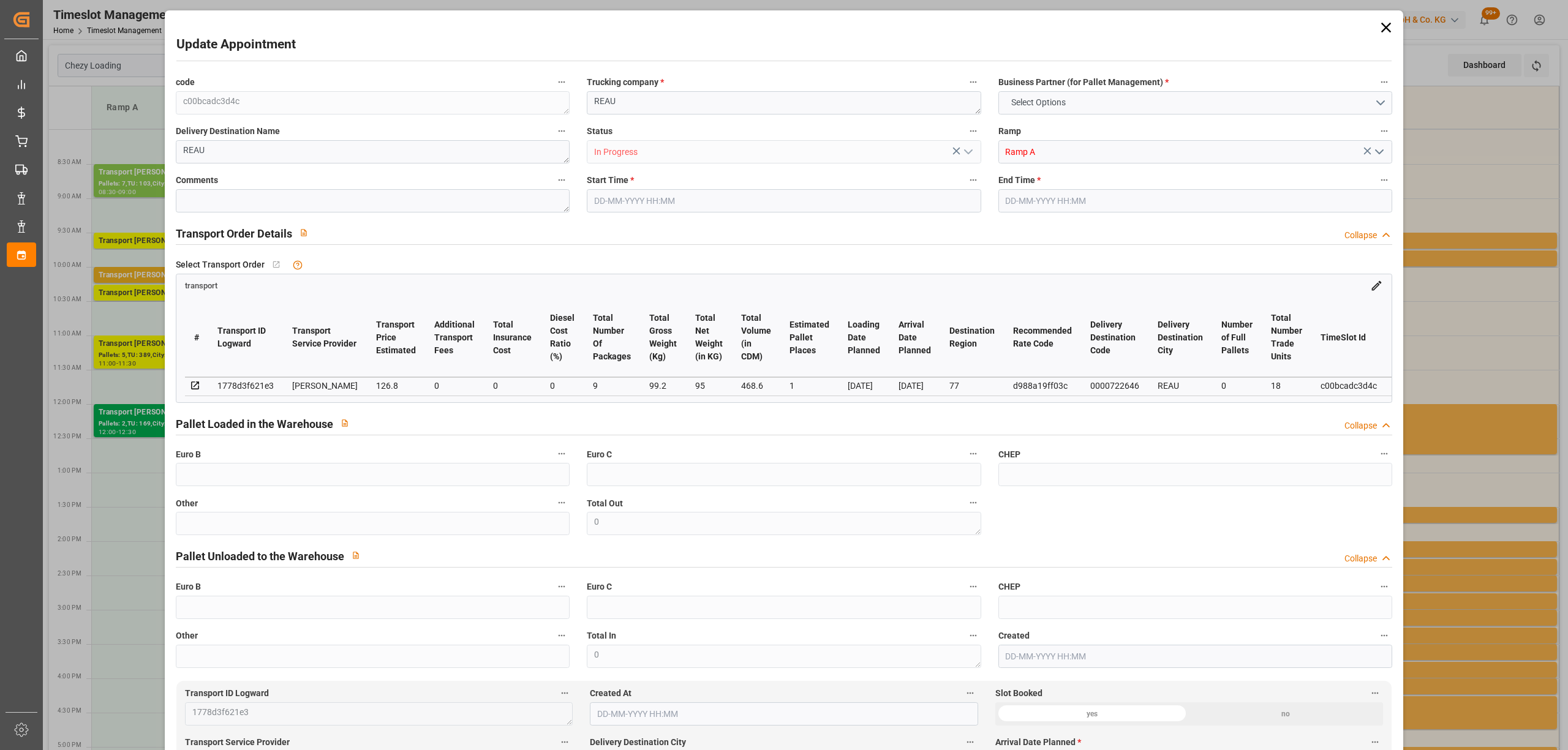
type input "[DATE] 11:46"
type input "[DATE] 11:22"
type input "[DATE]"
click at [1387, 20] on icon at bounding box center [1386, 27] width 17 height 17
